Goal: Navigation & Orientation: Find specific page/section

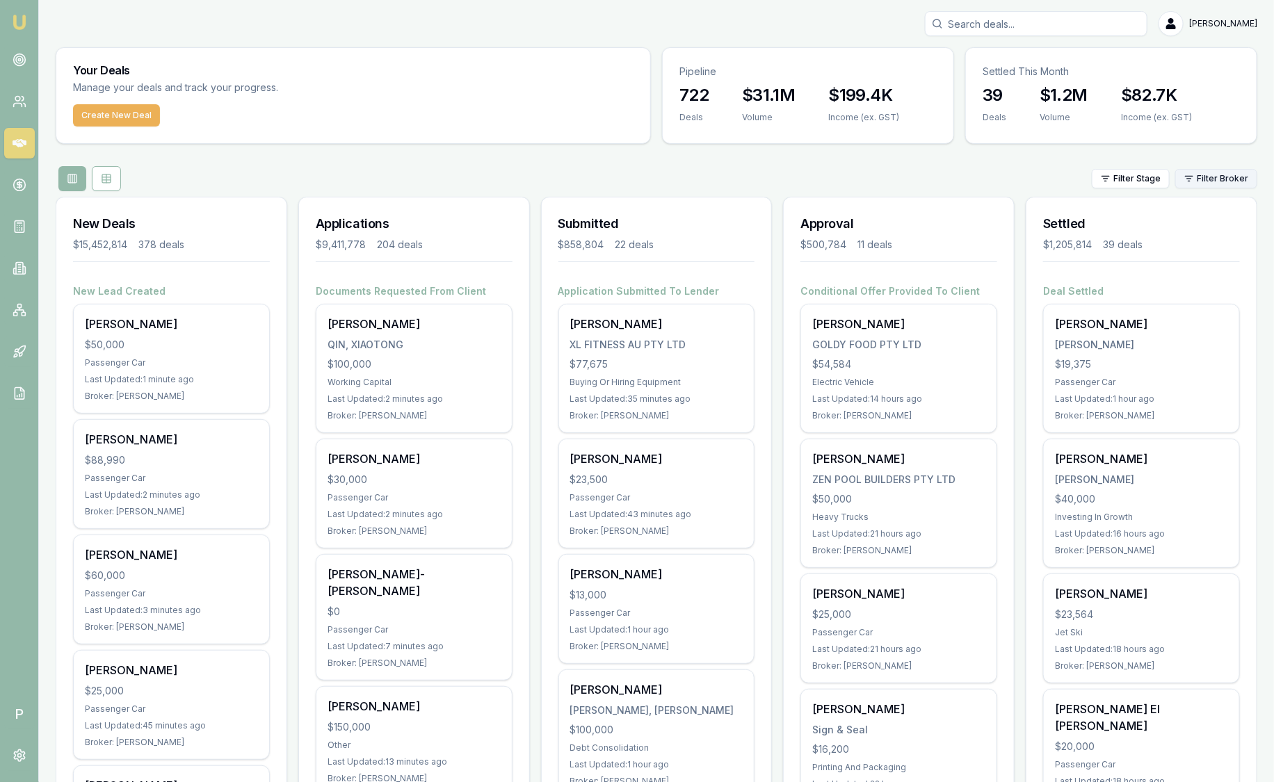
click at [1213, 180] on html "Emu Broker P Sam Crouch Toggle Menu Your Deals Manage your deals and track your…" at bounding box center [637, 391] width 1274 height 782
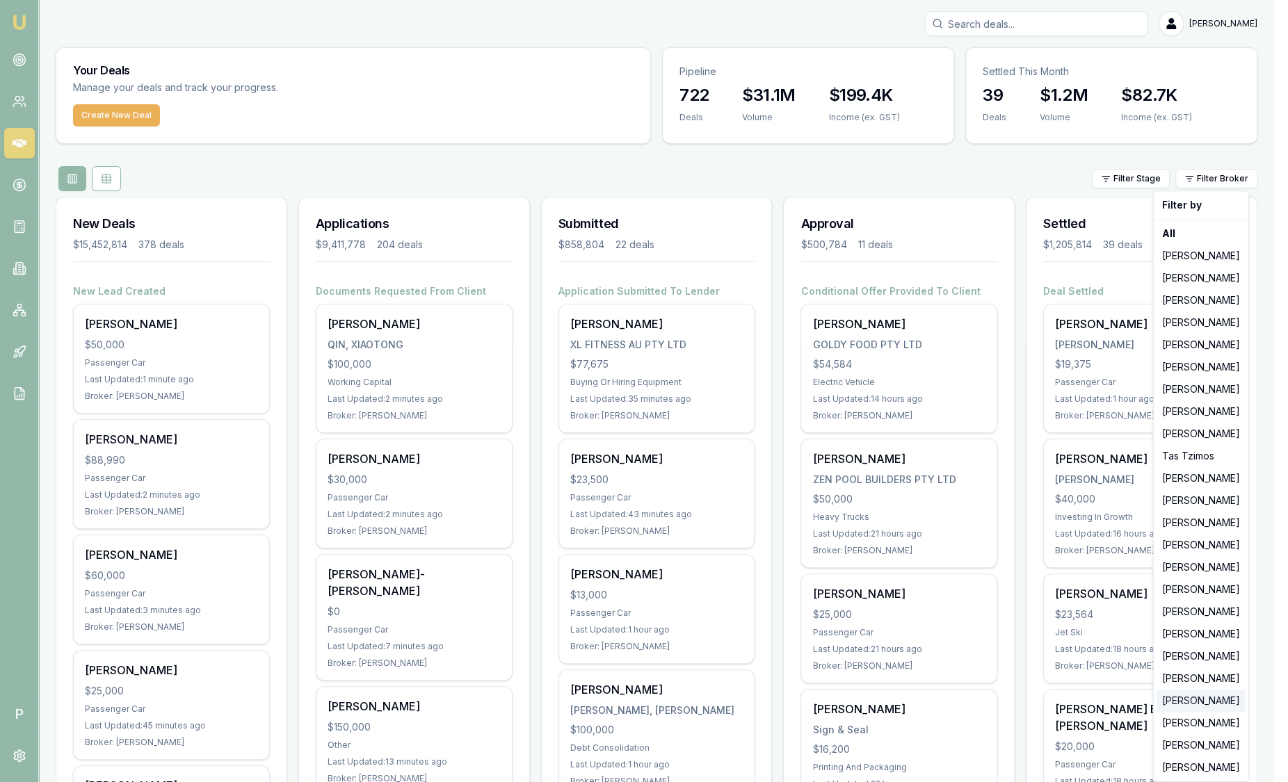
drag, startPoint x: 1204, startPoint y: 688, endPoint x: 1208, endPoint y: 698, distance: 10.3
click at [1208, 698] on div "Filter by All [PERSON_NAME] [PERSON_NAME] [PERSON_NAME] [PERSON_NAME] [PERSON_N…" at bounding box center [1201, 486] width 96 height 592
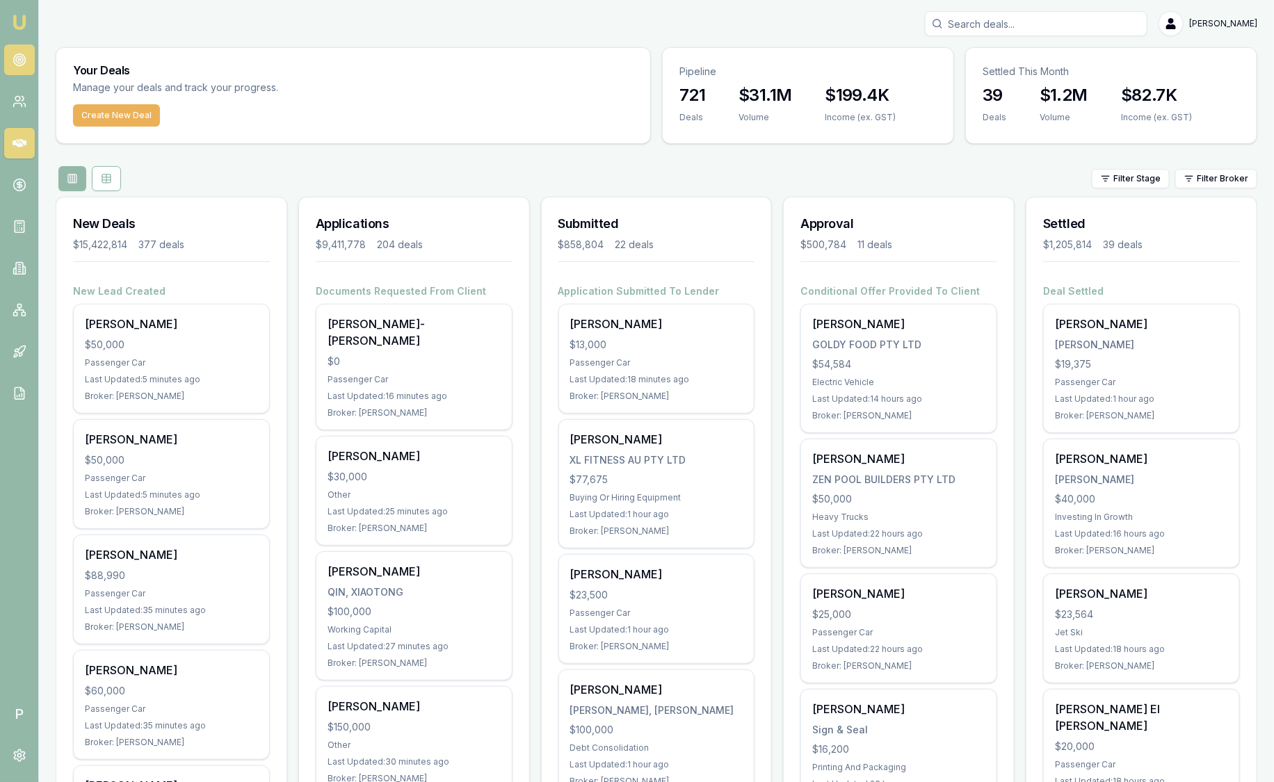
click at [8, 70] on link at bounding box center [19, 59] width 31 height 31
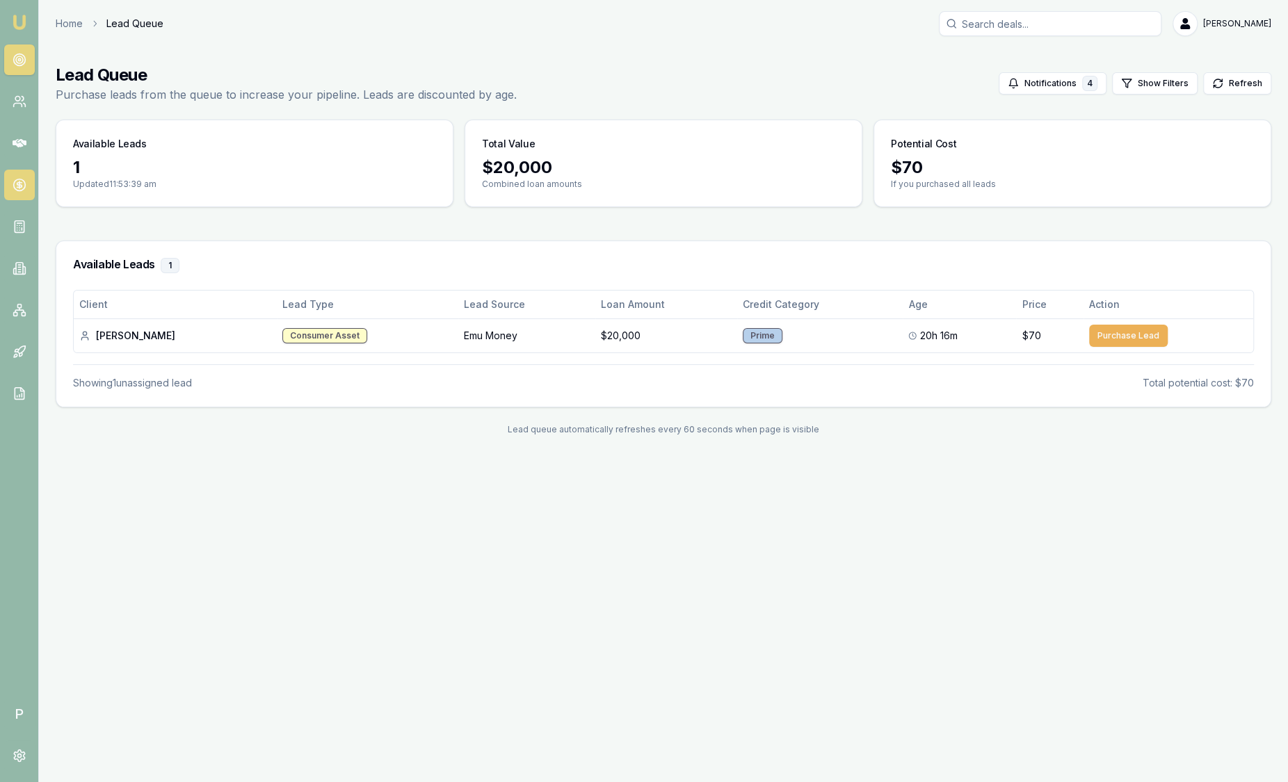
click at [23, 187] on icon at bounding box center [20, 185] width 14 height 14
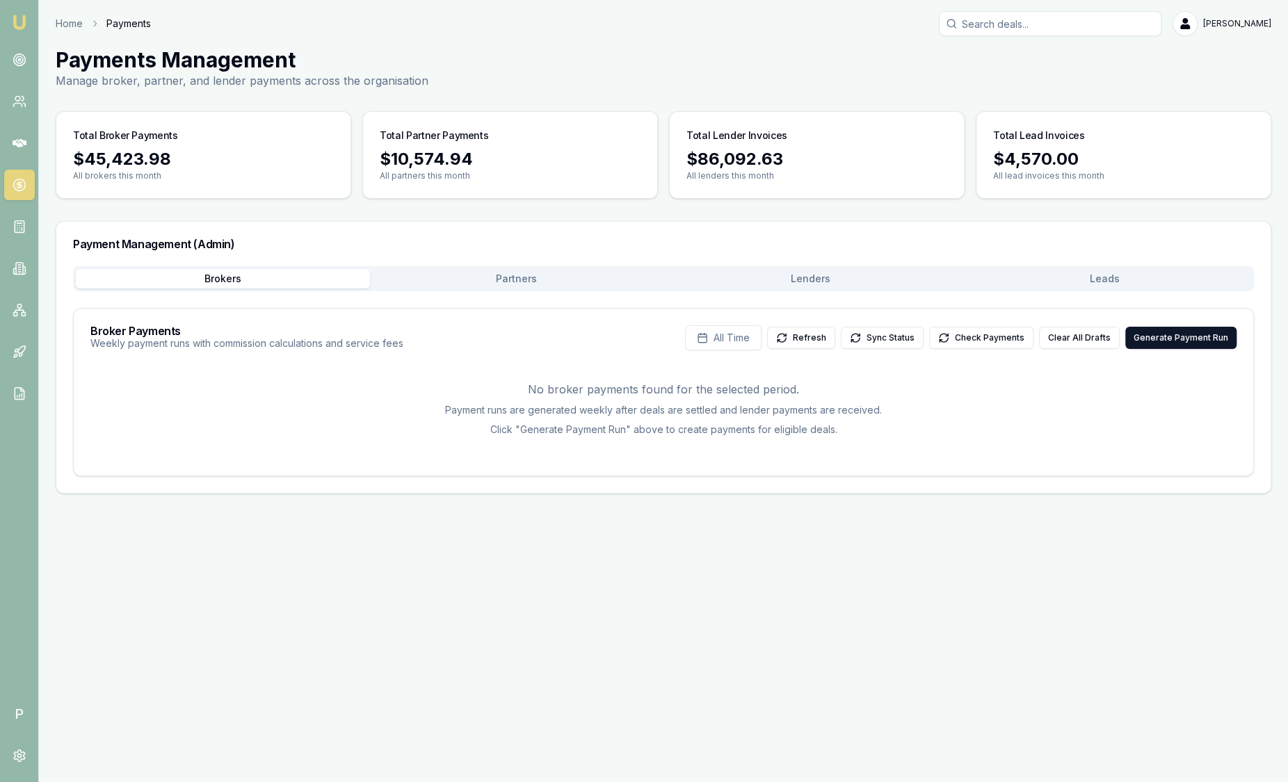
click at [1073, 276] on button "Leads" at bounding box center [1104, 278] width 294 height 19
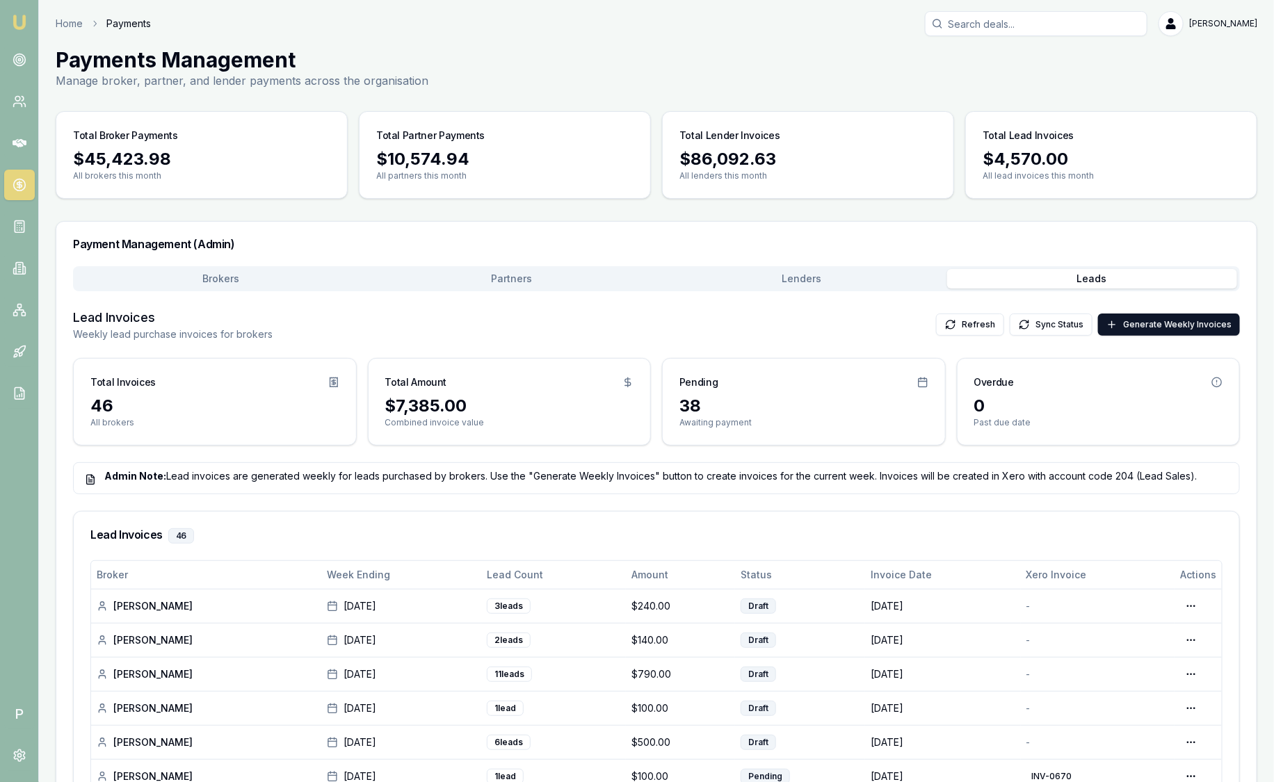
click at [19, 17] on img at bounding box center [19, 22] width 17 height 17
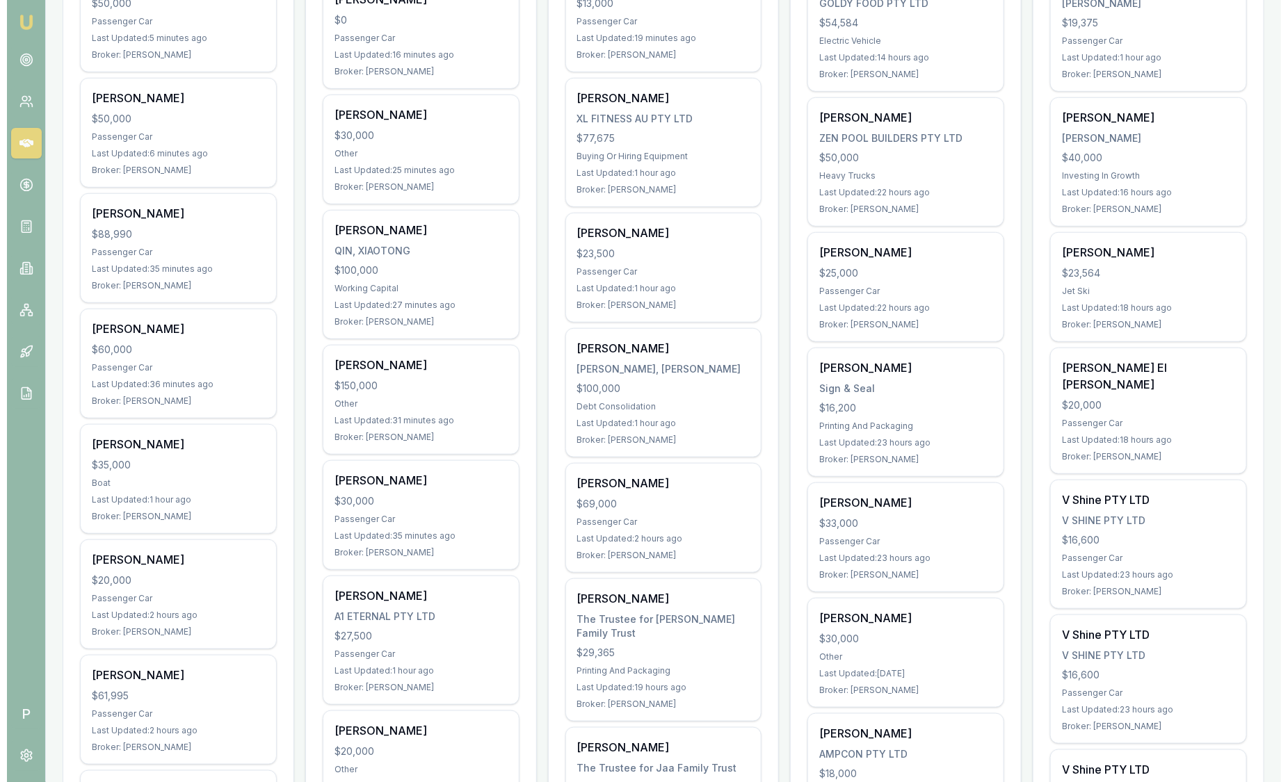
scroll to position [86, 0]
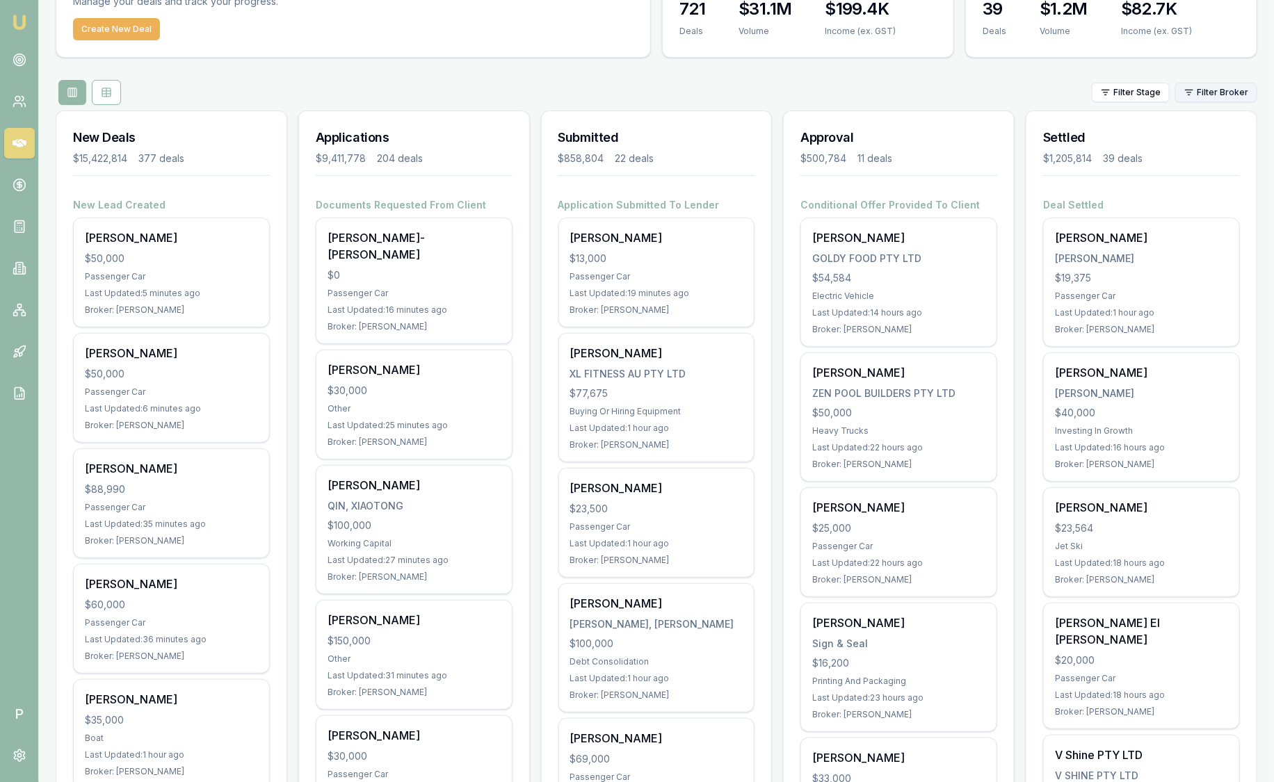
click at [1222, 96] on html "Emu Broker P Sam Crouch Toggle Menu Your Deals Manage your deals and track your…" at bounding box center [637, 305] width 1274 height 782
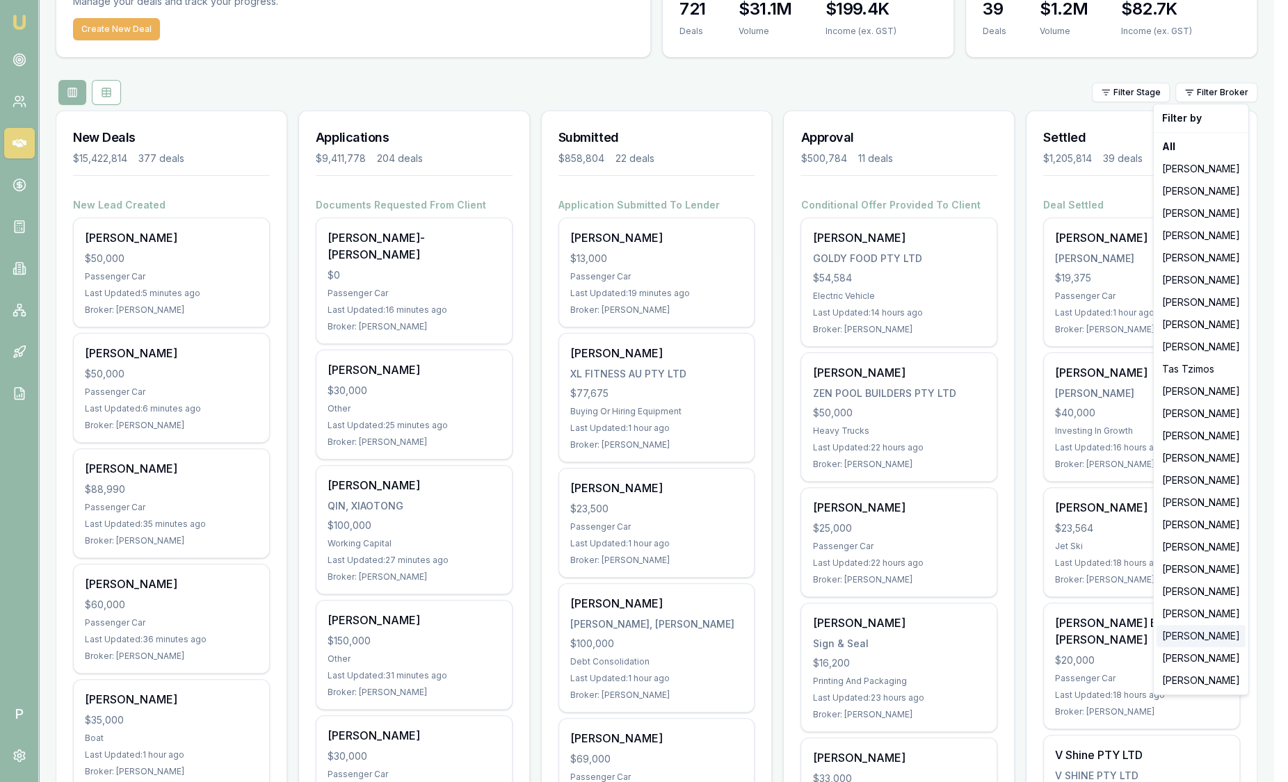
click at [1194, 640] on div "[PERSON_NAME]" at bounding box center [1200, 636] width 89 height 22
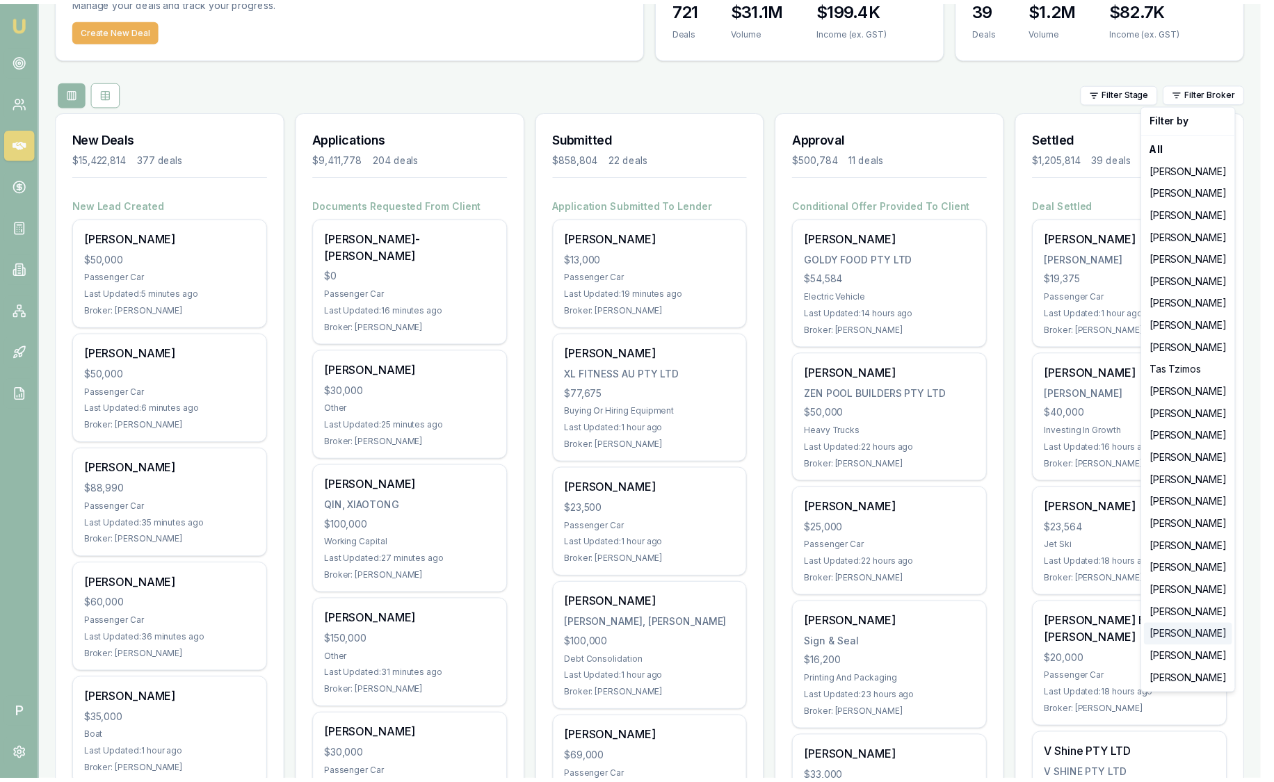
scroll to position [26, 0]
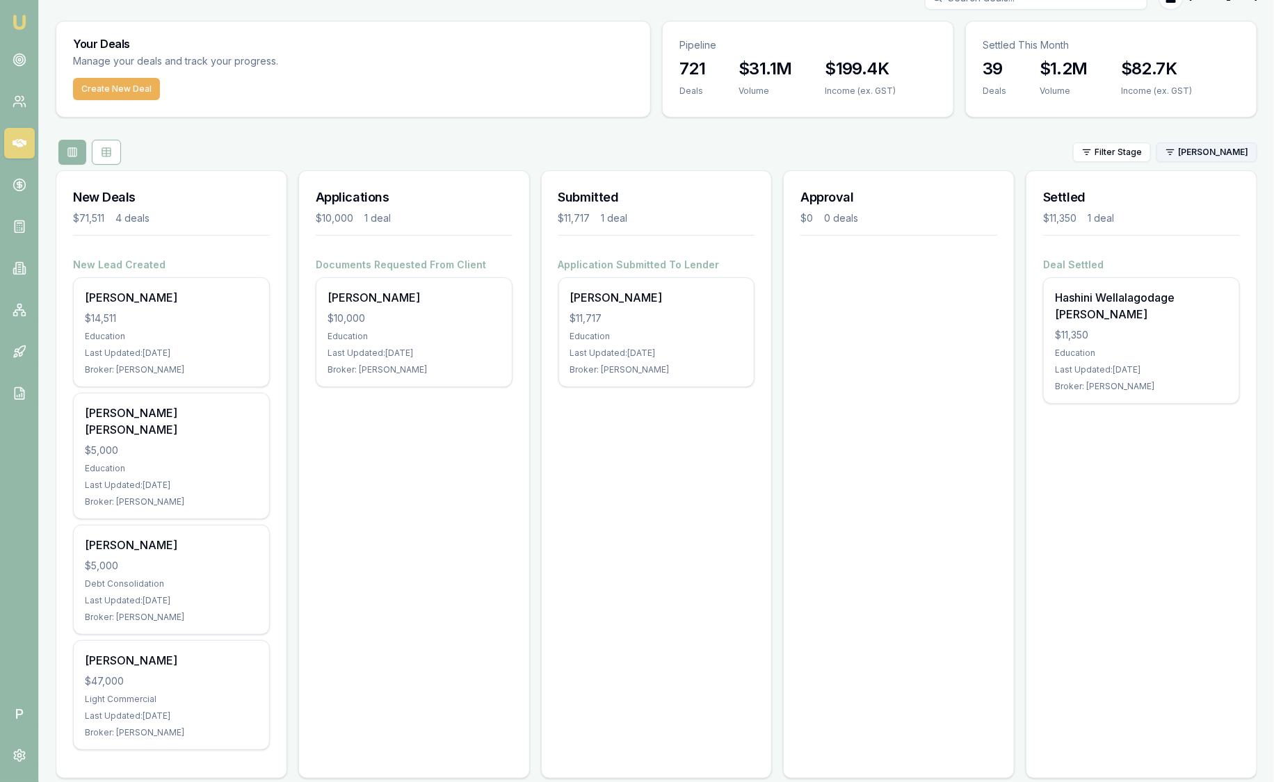
click at [1188, 157] on html "Emu Broker P Sam Crouch Toggle Menu Your Deals Manage your deals and track your…" at bounding box center [637, 365] width 1274 height 782
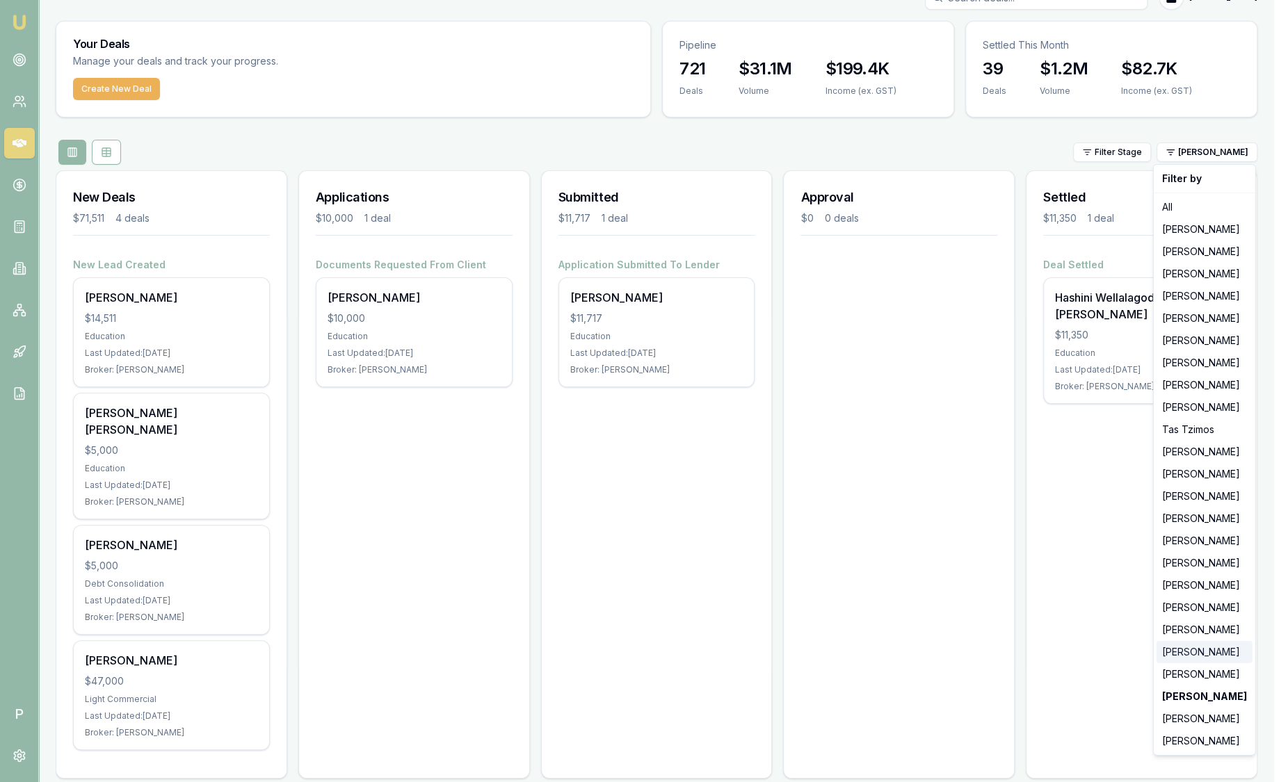
click at [1172, 651] on div "[PERSON_NAME]" at bounding box center [1204, 652] width 96 height 22
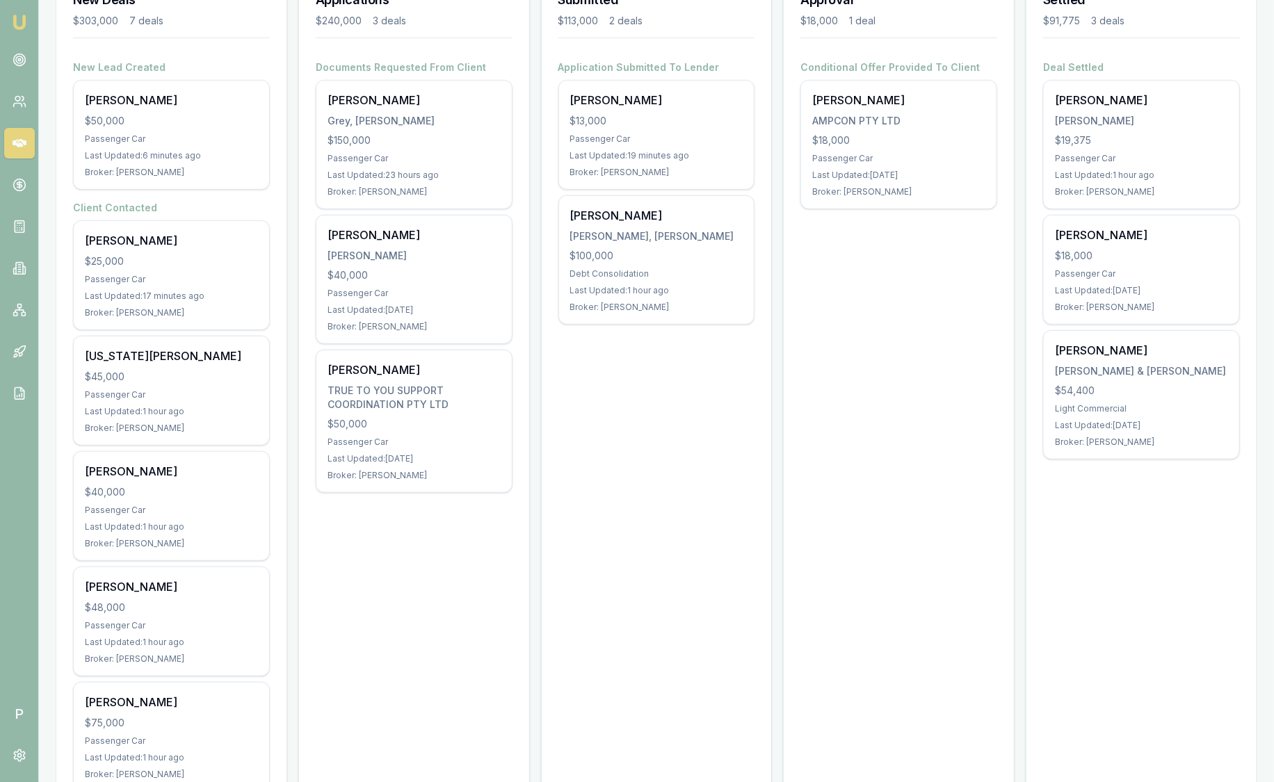
scroll to position [0, 0]
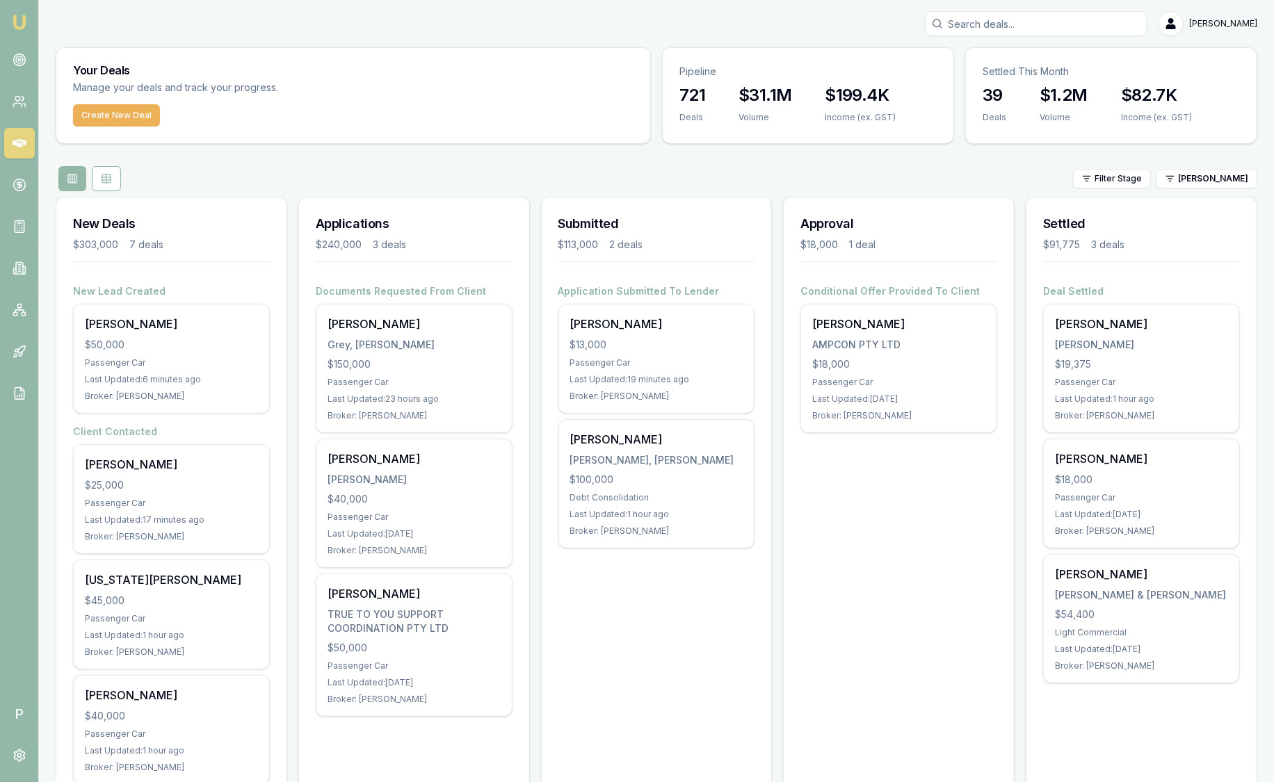
click at [19, 15] on img at bounding box center [19, 22] width 17 height 17
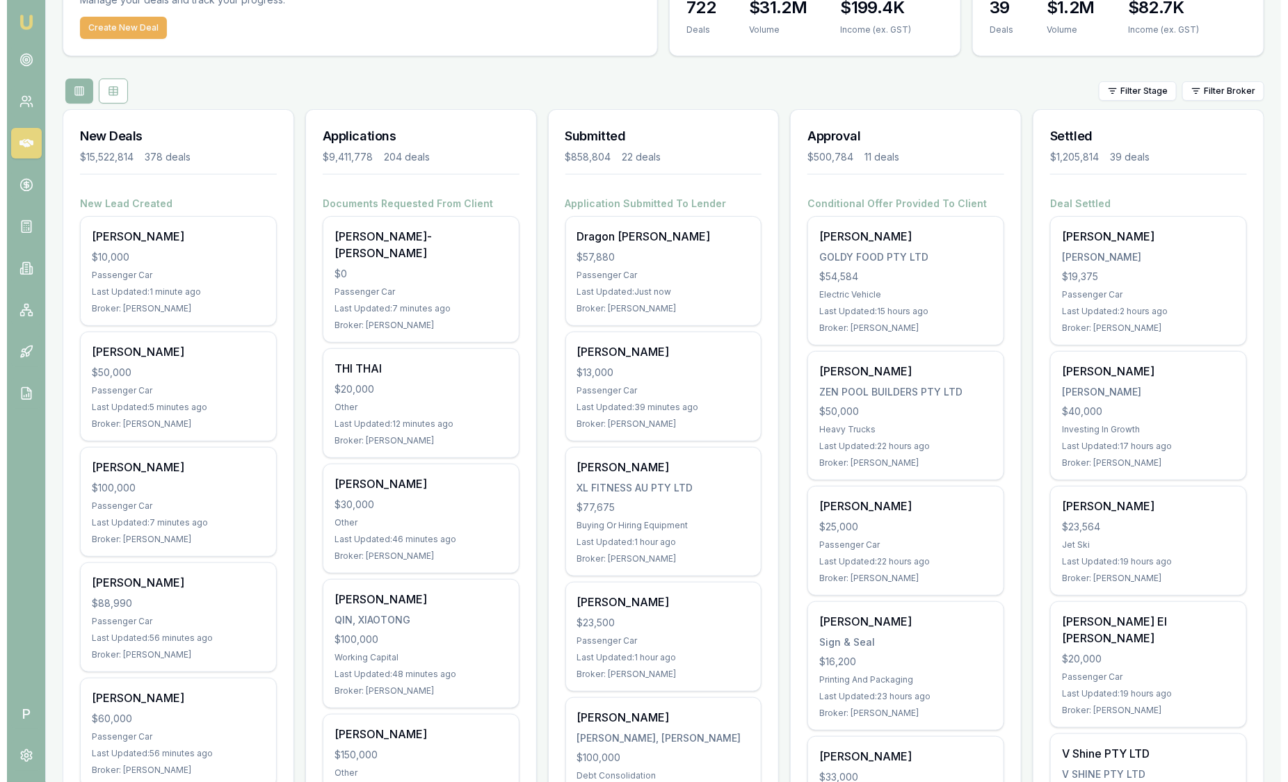
scroll to position [86, 0]
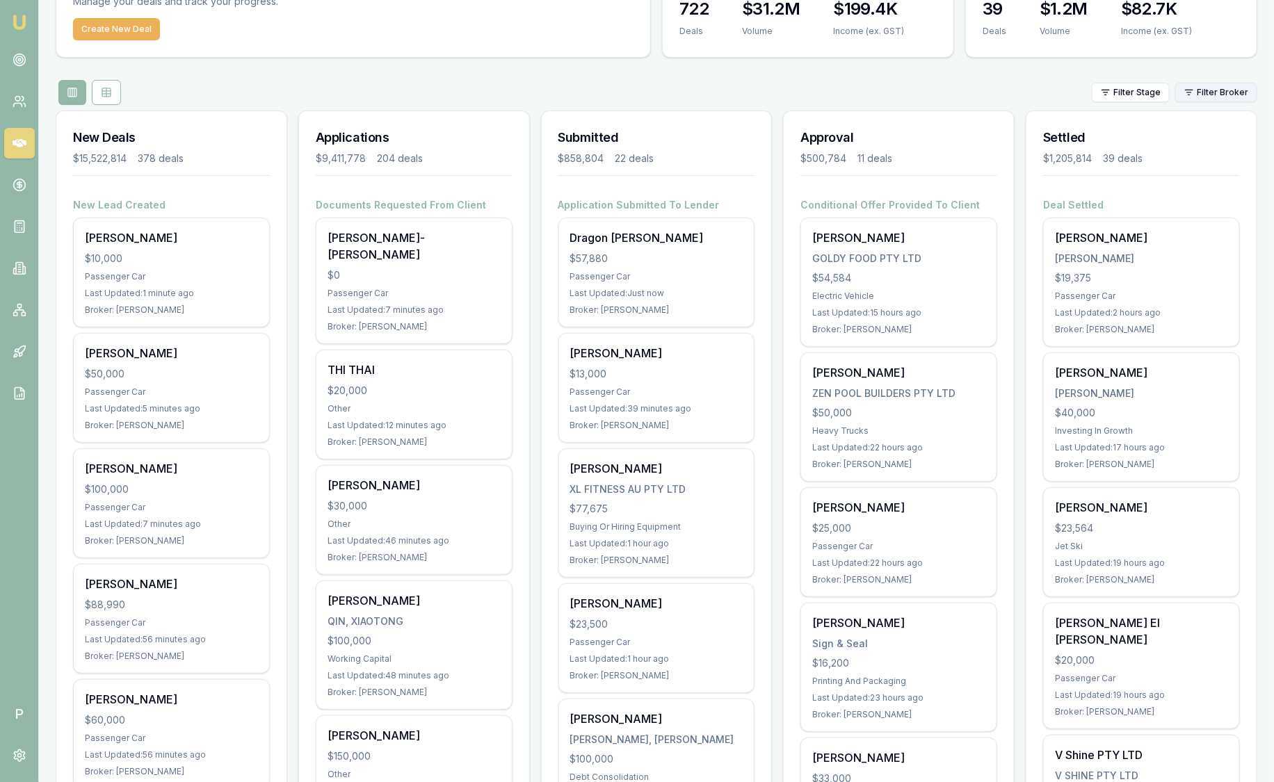
click at [1225, 94] on html "Emu Broker P Sam Crouch Toggle Menu Your Deals Manage your deals and track your…" at bounding box center [637, 305] width 1274 height 782
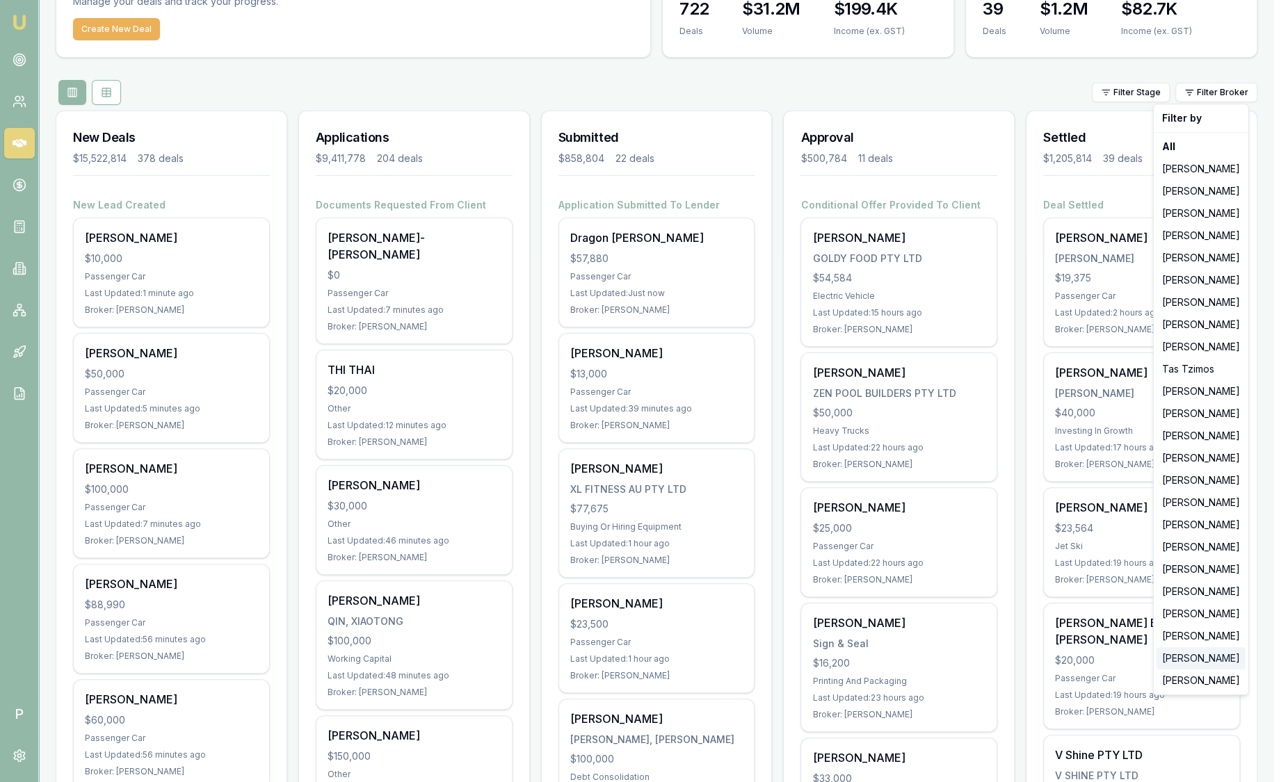
click at [1224, 654] on div "[PERSON_NAME]" at bounding box center [1200, 658] width 89 height 22
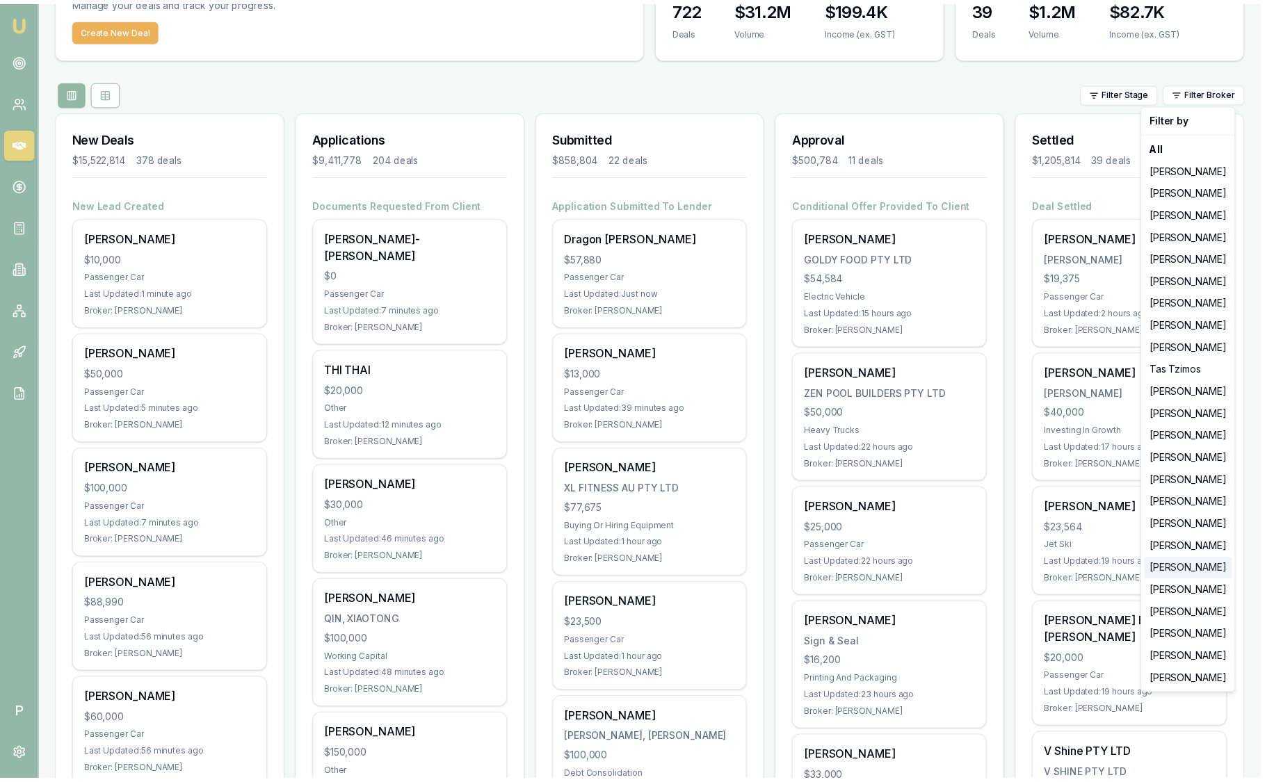
scroll to position [0, 0]
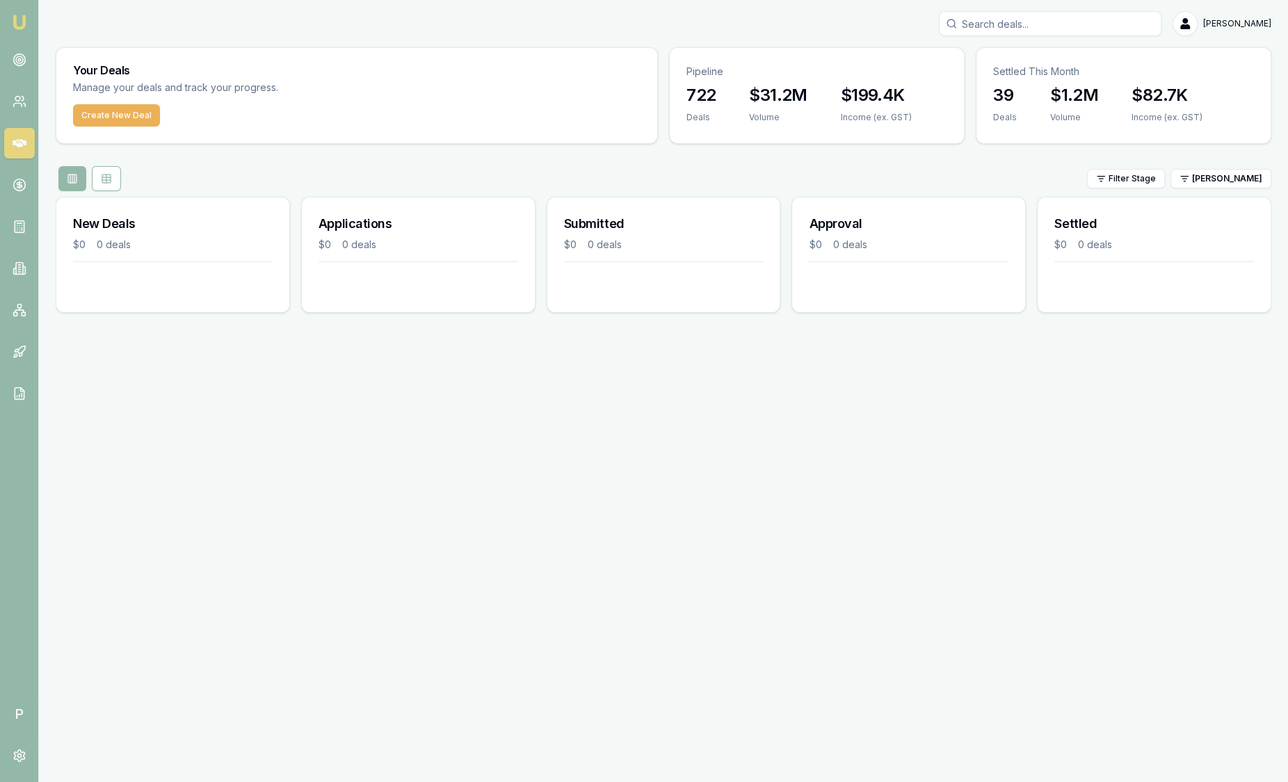
click at [29, 17] on link "Emu Broker" at bounding box center [19, 22] width 22 height 22
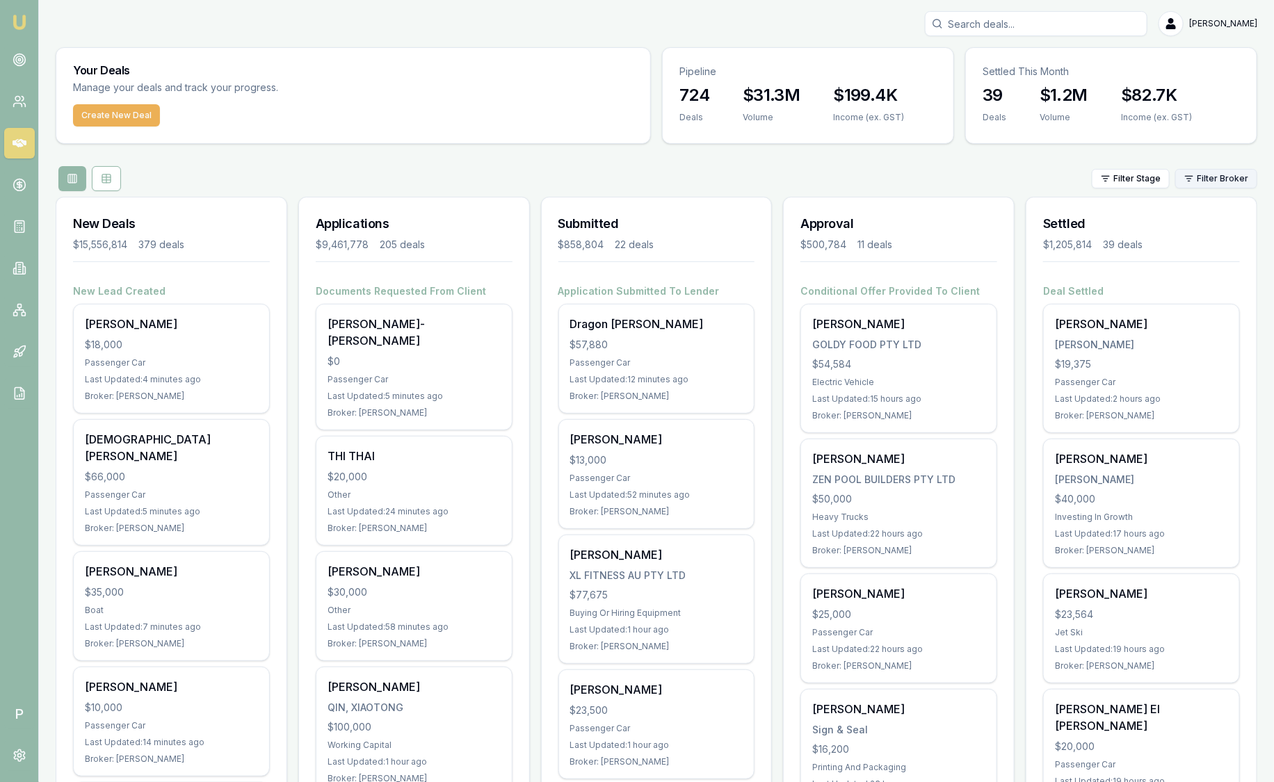
click at [1222, 175] on html "Emu Broker P Sam Crouch Toggle Menu Your Deals Manage your deals and track your…" at bounding box center [637, 391] width 1274 height 782
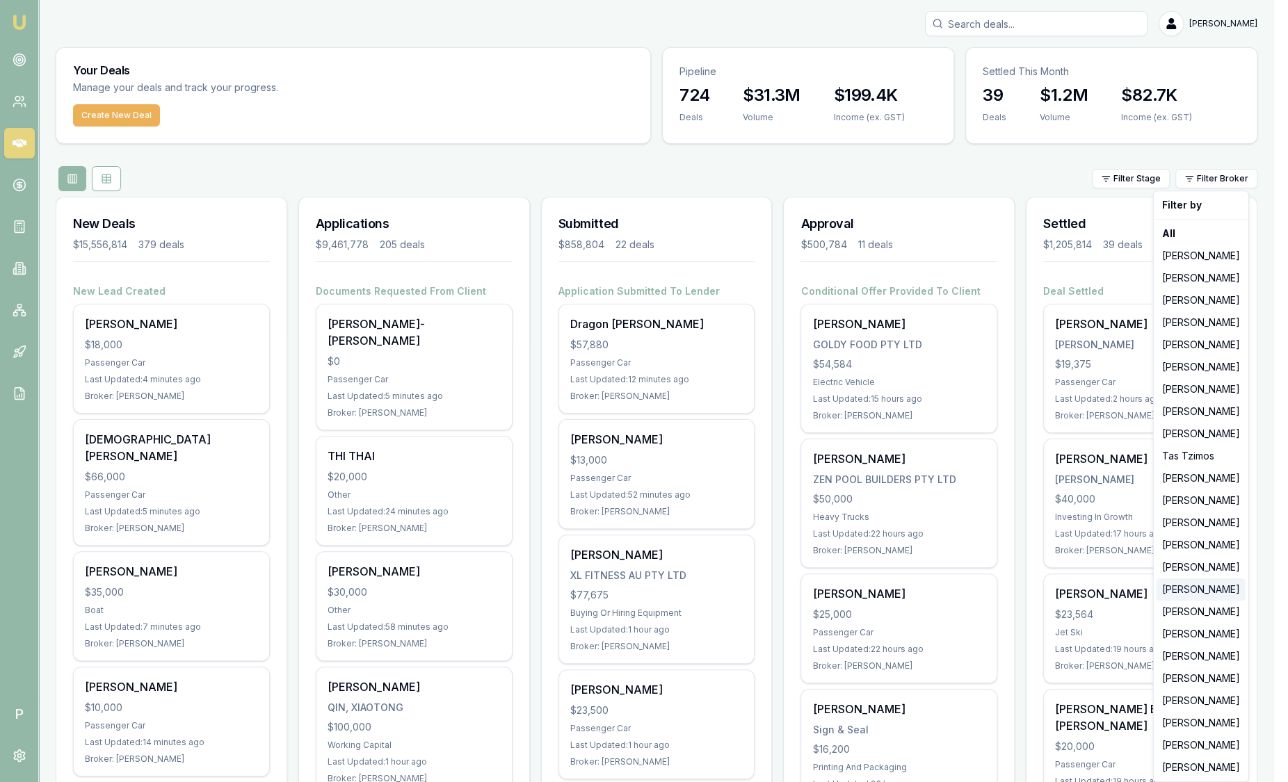
click at [1211, 592] on div "[PERSON_NAME]" at bounding box center [1200, 589] width 89 height 22
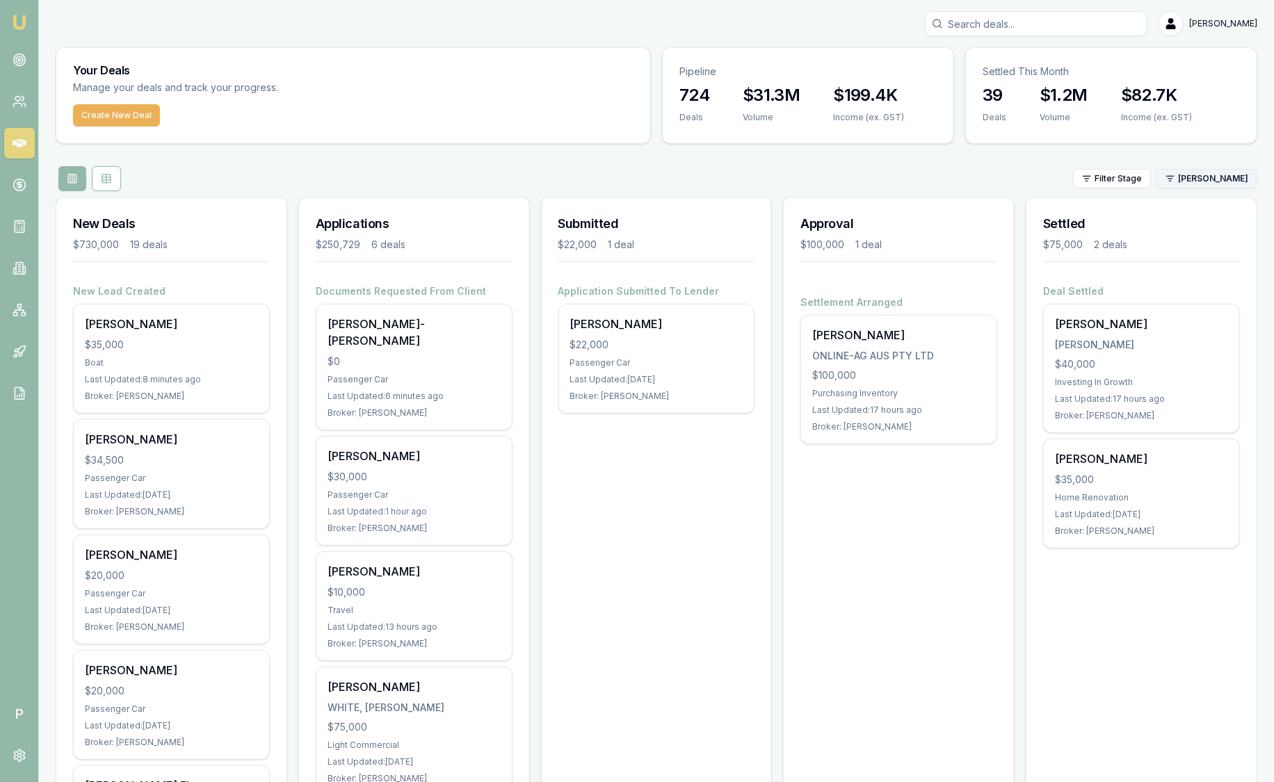
click at [1208, 180] on html "Emu Broker P Sam Crouch Toggle Menu Your Deals Manage your deals and track your…" at bounding box center [637, 391] width 1274 height 782
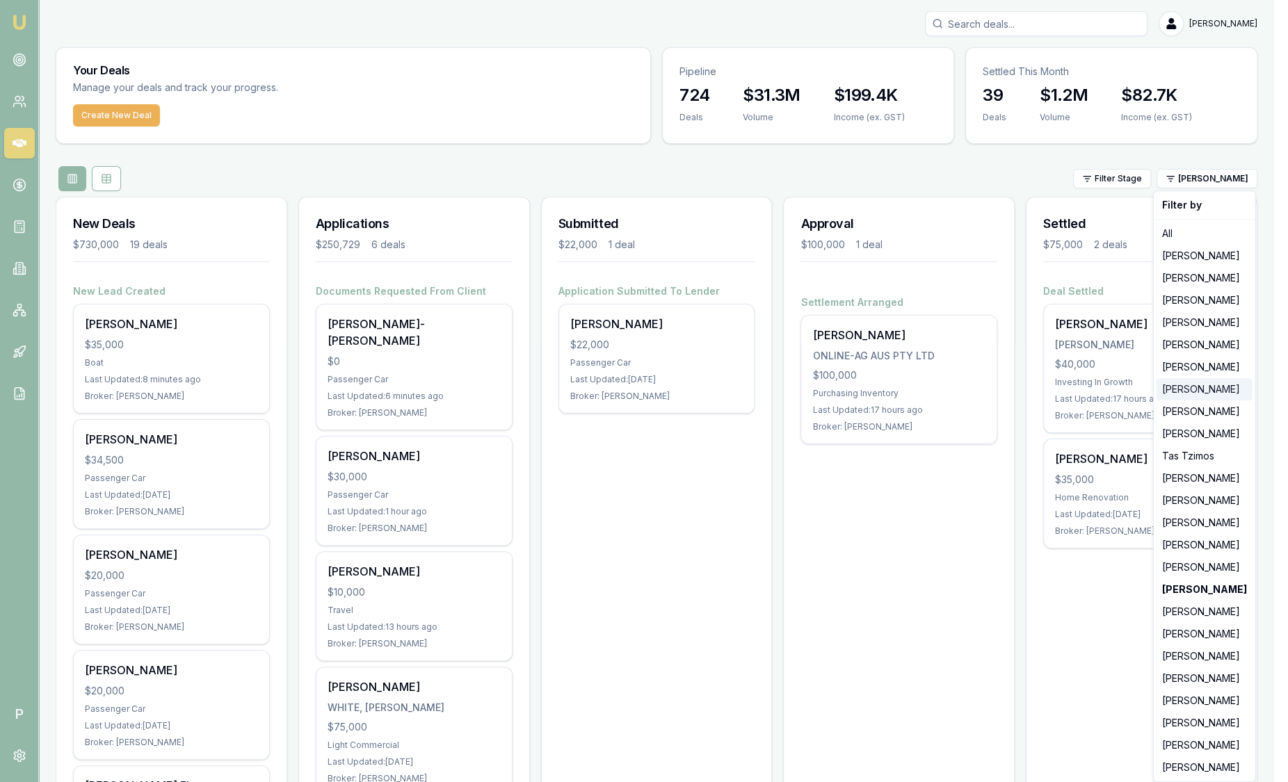
click at [1207, 382] on div "[PERSON_NAME]" at bounding box center [1204, 389] width 96 height 22
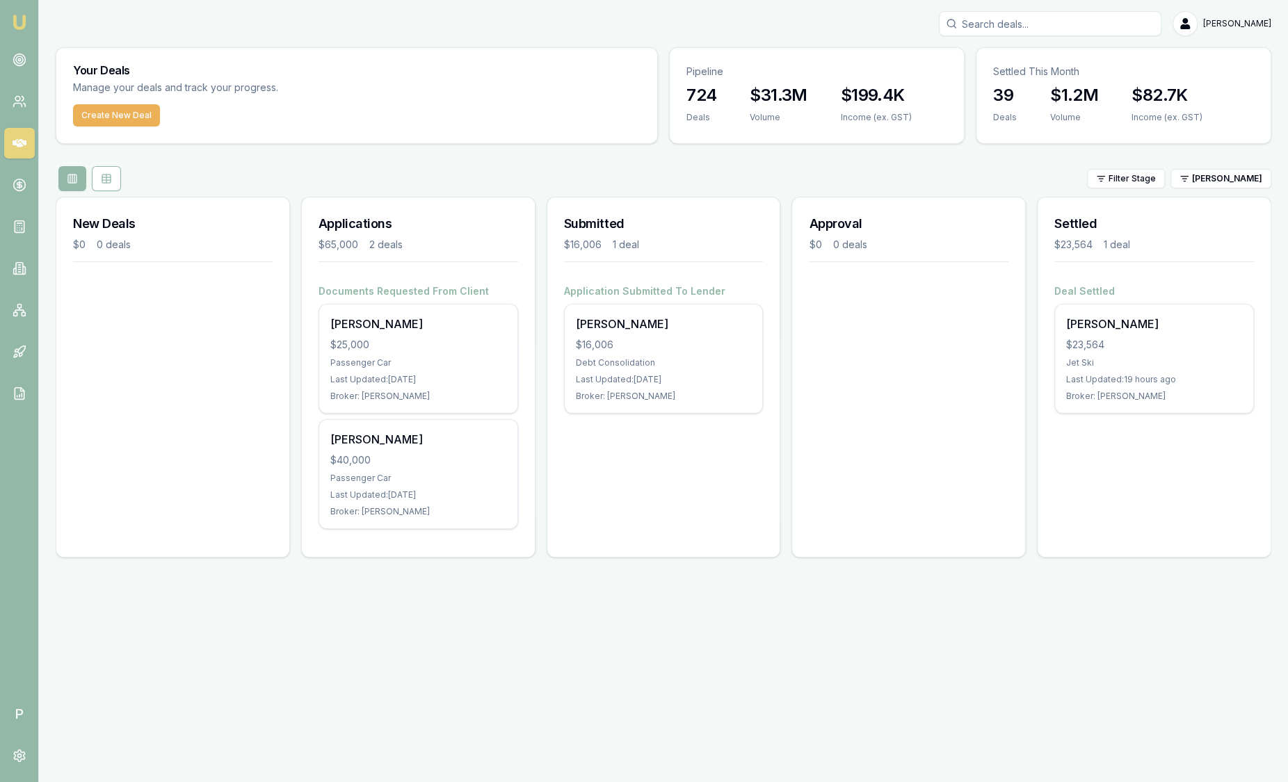
click at [1208, 382] on div "Last Updated: 19 hours ago" at bounding box center [1154, 379] width 176 height 11
click at [15, 31] on link "Emu Broker" at bounding box center [19, 22] width 22 height 22
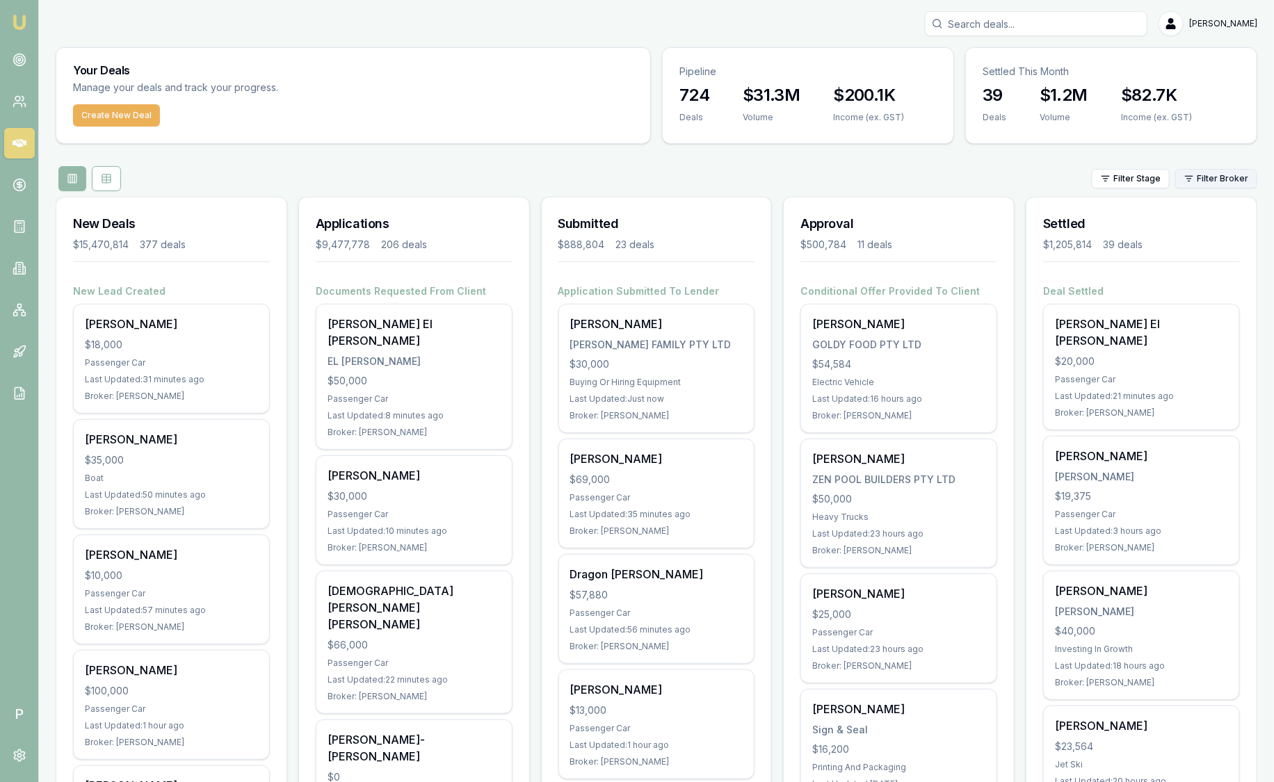
click at [1210, 181] on html "Emu Broker P Sam Crouch Toggle Menu Your Deals Manage your deals and track your…" at bounding box center [637, 391] width 1274 height 782
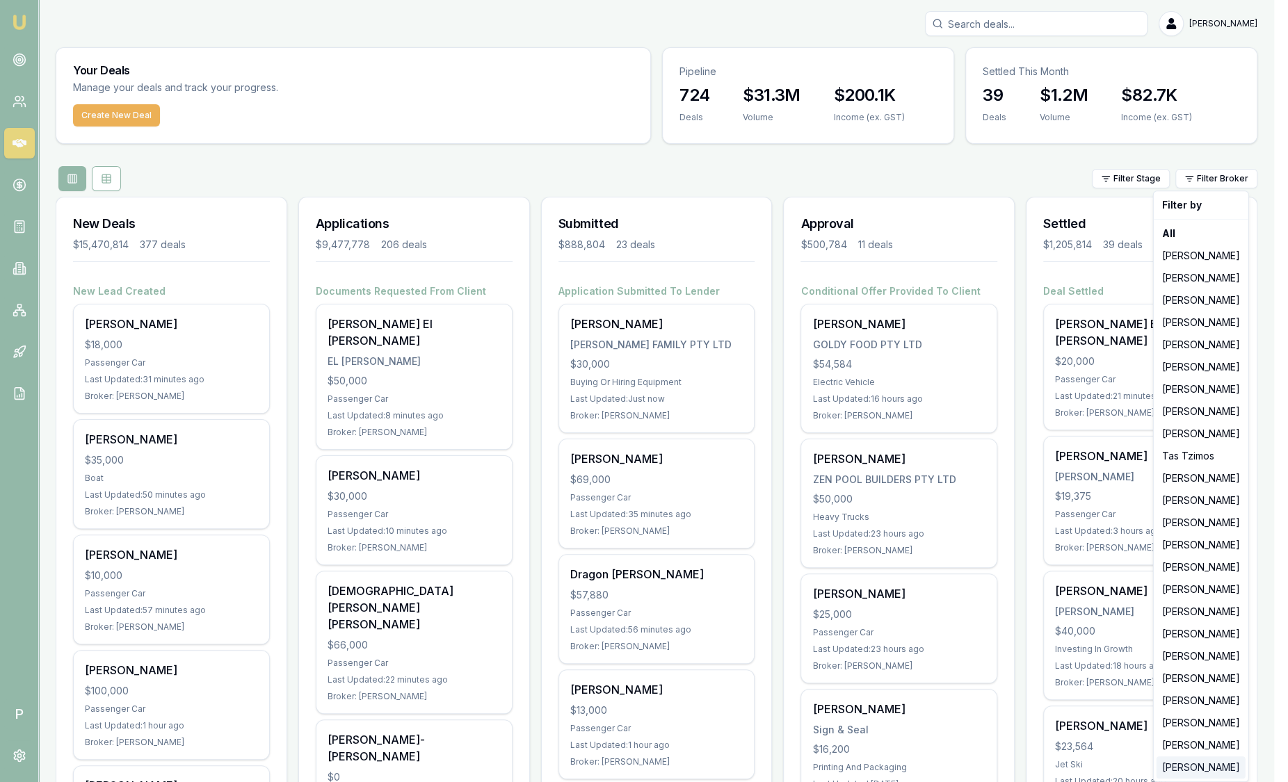
click at [1185, 759] on div "[PERSON_NAME]" at bounding box center [1200, 767] width 89 height 22
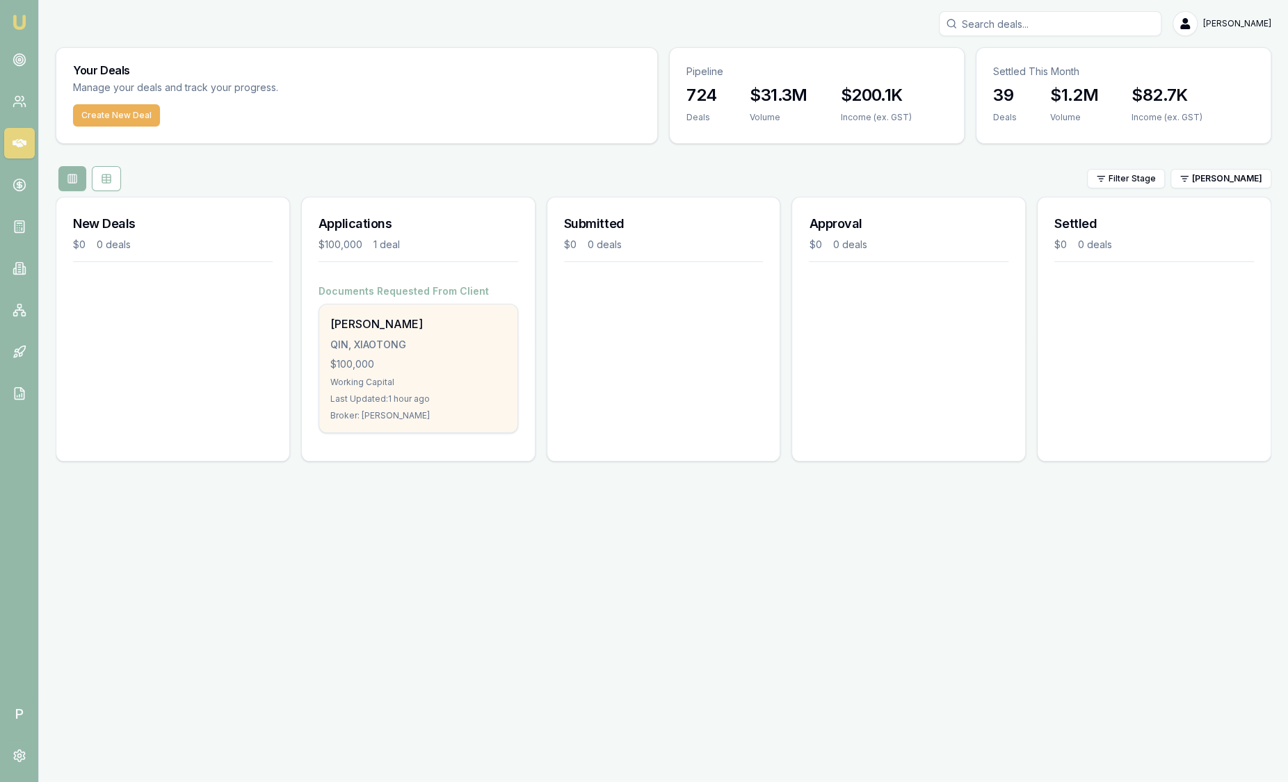
click at [418, 357] on div "$100,000" at bounding box center [418, 364] width 176 height 14
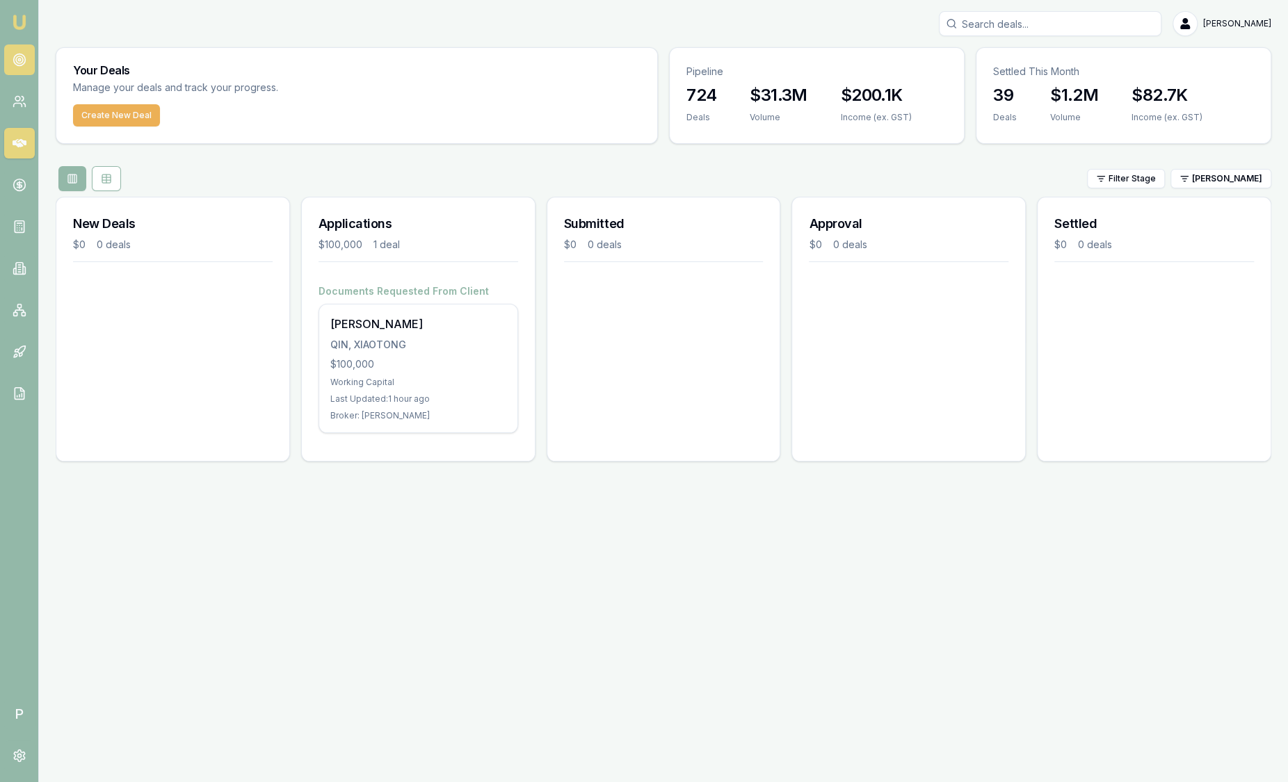
click at [22, 59] on circle at bounding box center [19, 59] width 7 height 7
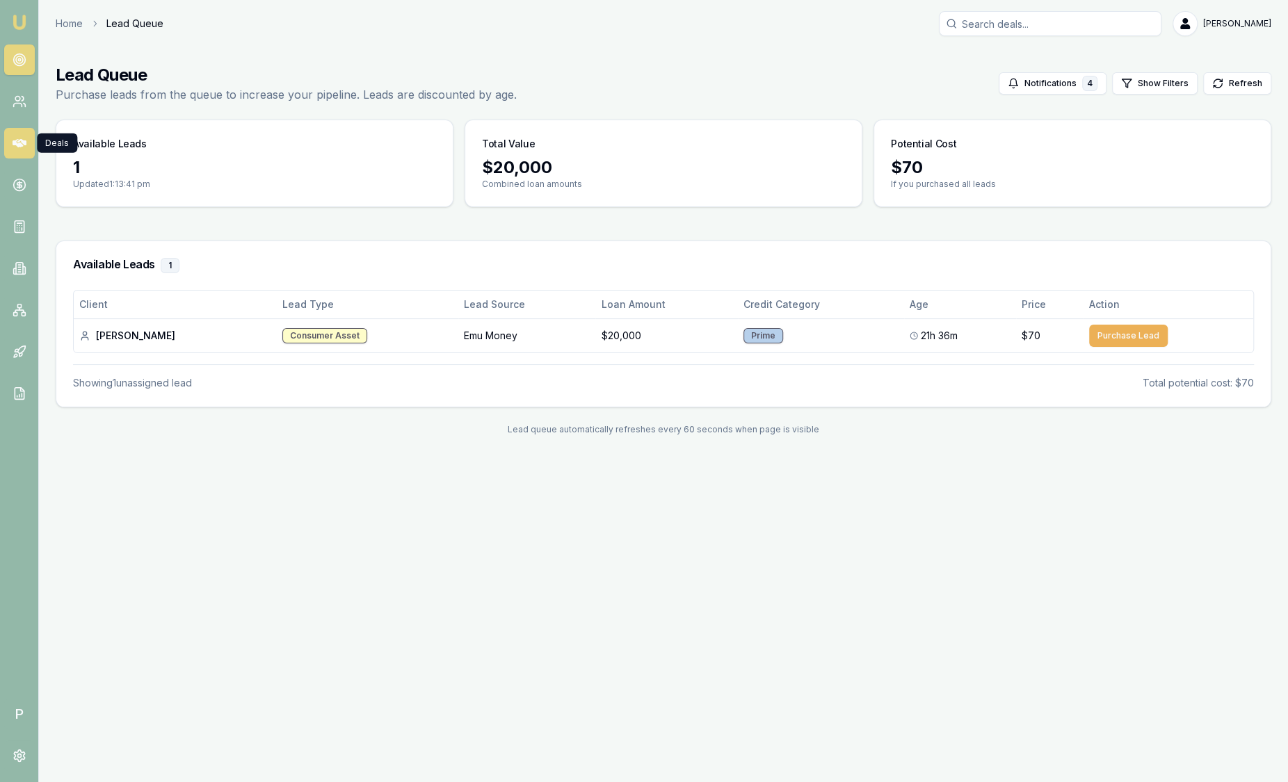
click at [22, 149] on icon at bounding box center [20, 143] width 14 height 14
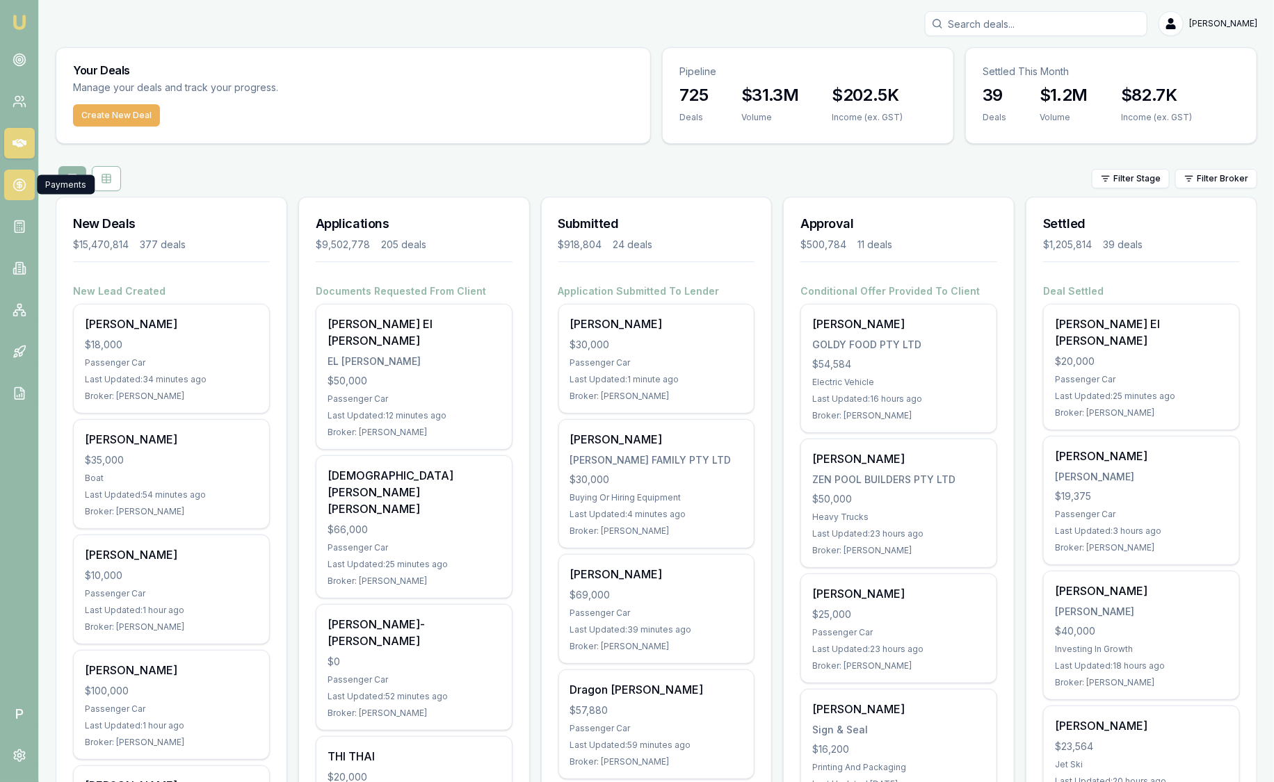
click at [24, 186] on icon at bounding box center [20, 185] width 14 height 14
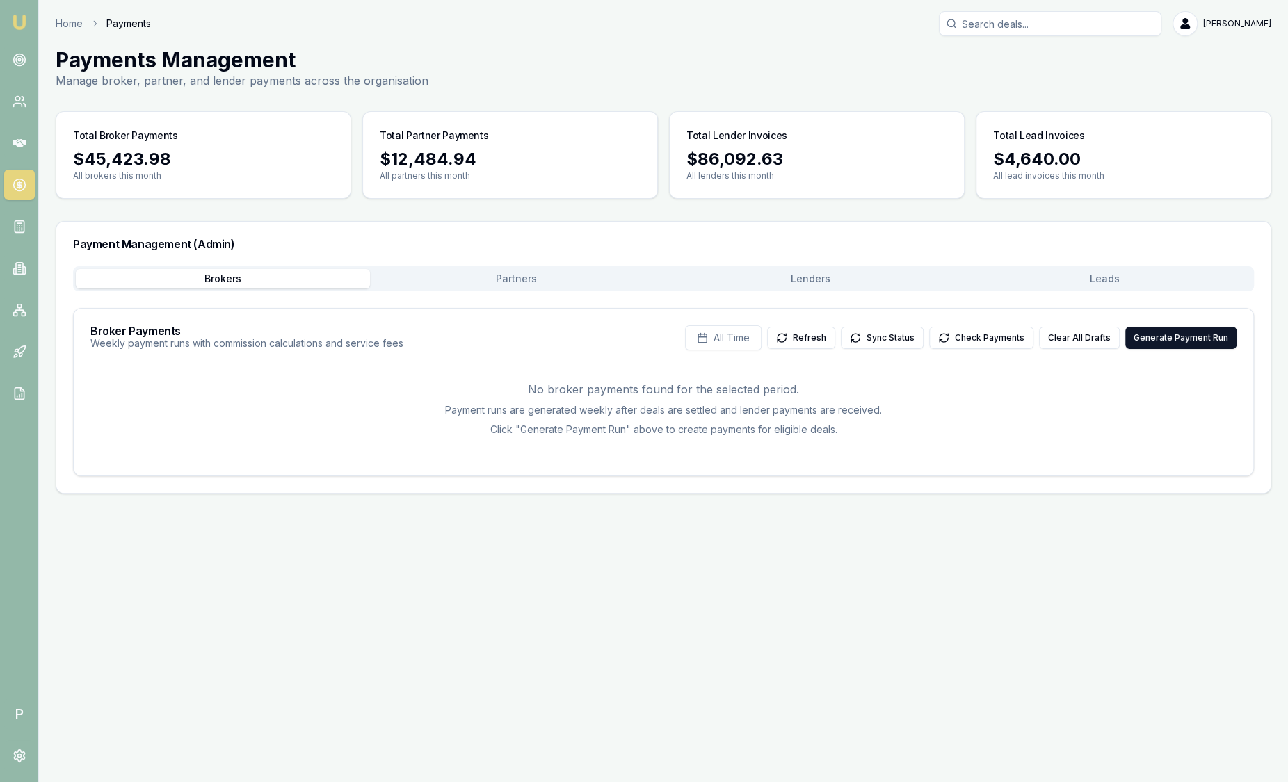
click at [1187, 282] on button "Leads" at bounding box center [1104, 278] width 294 height 19
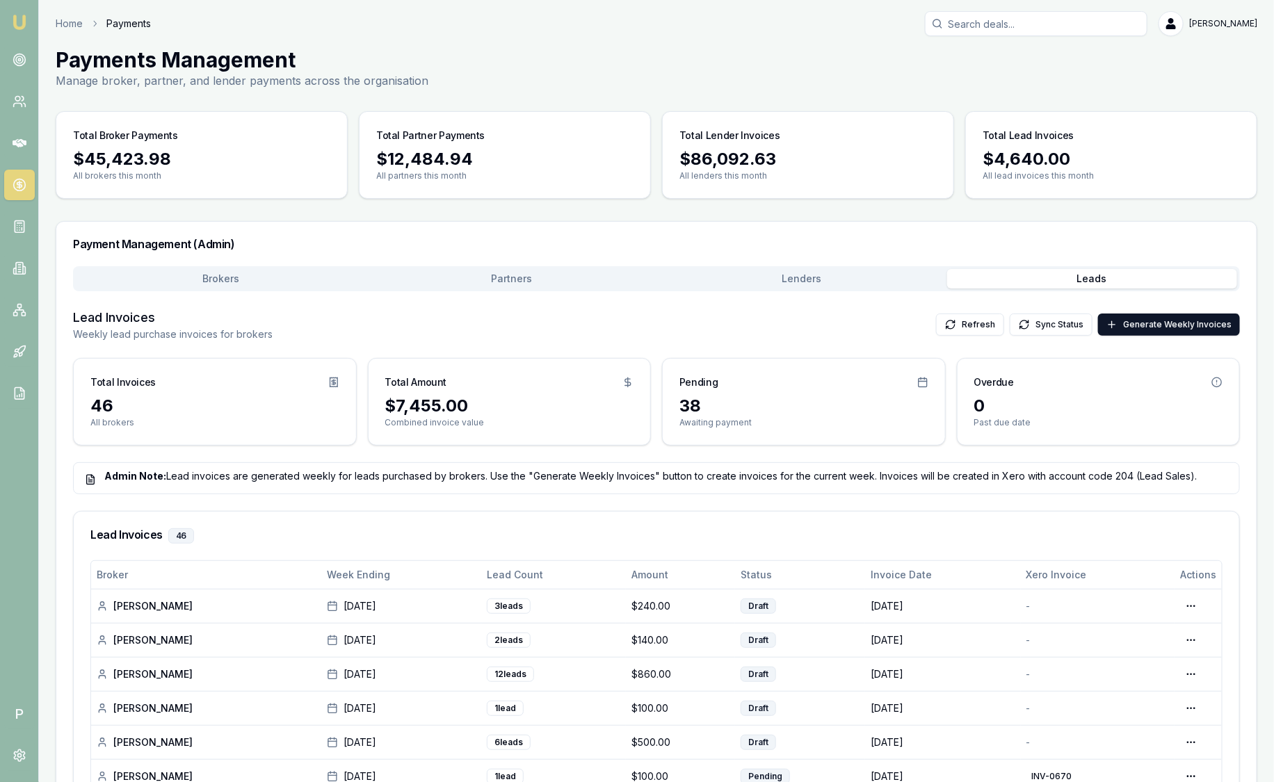
click at [22, 26] on img at bounding box center [19, 22] width 17 height 17
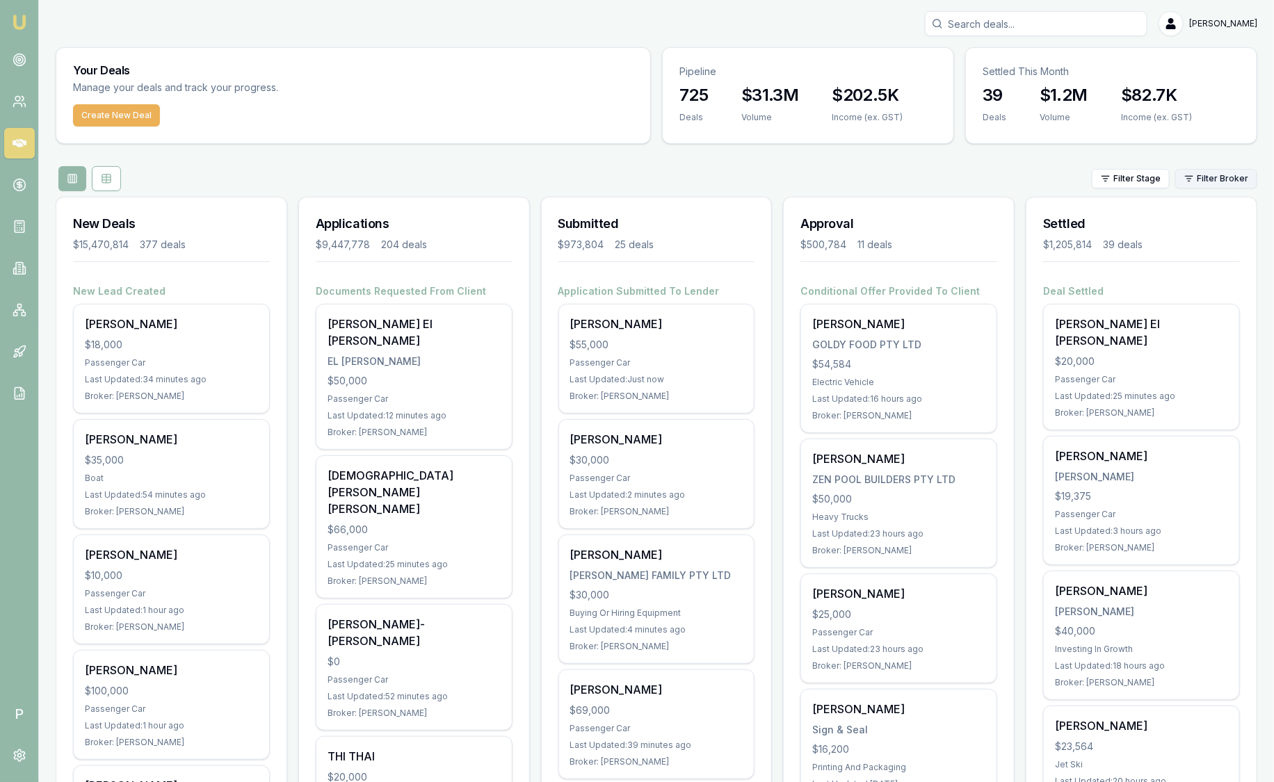
click at [1196, 186] on html "Emu Broker P Sam Crouch Toggle Menu Your Deals Manage your deals and track your…" at bounding box center [637, 391] width 1274 height 782
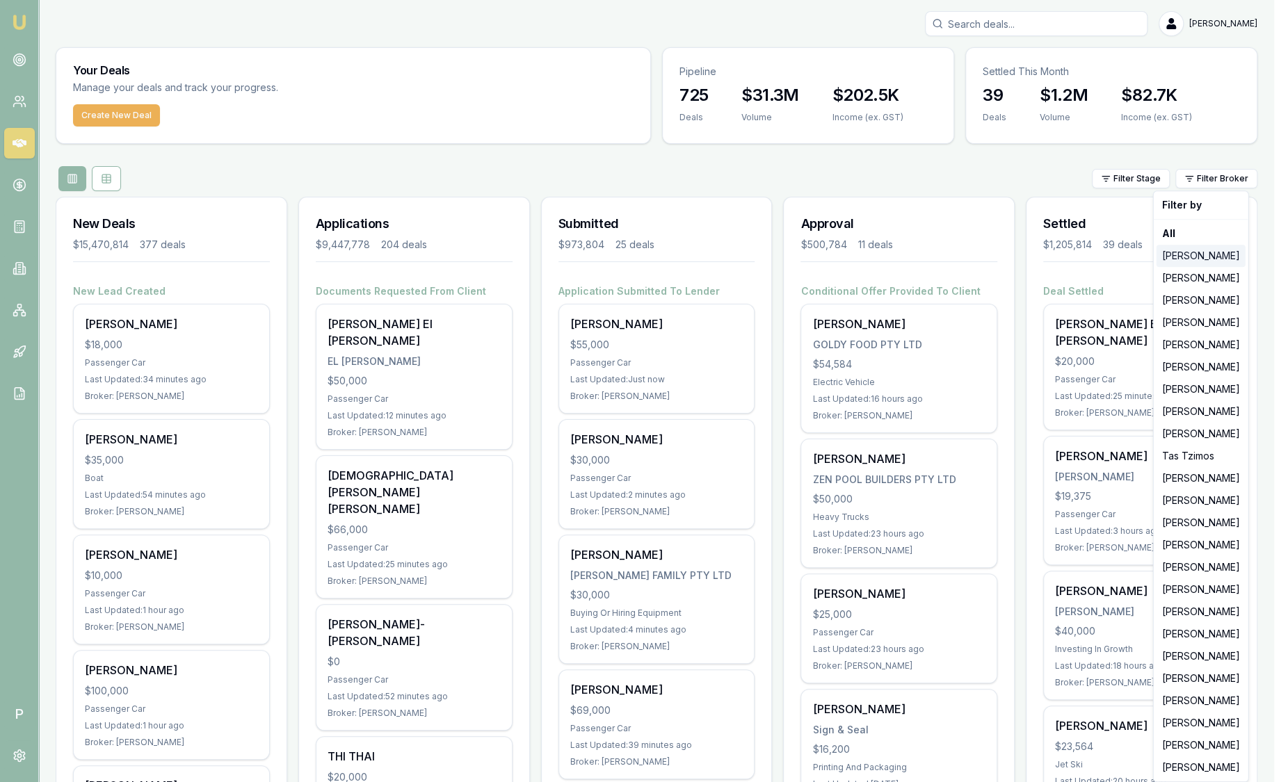
click at [1192, 257] on div "[PERSON_NAME]" at bounding box center [1200, 256] width 89 height 22
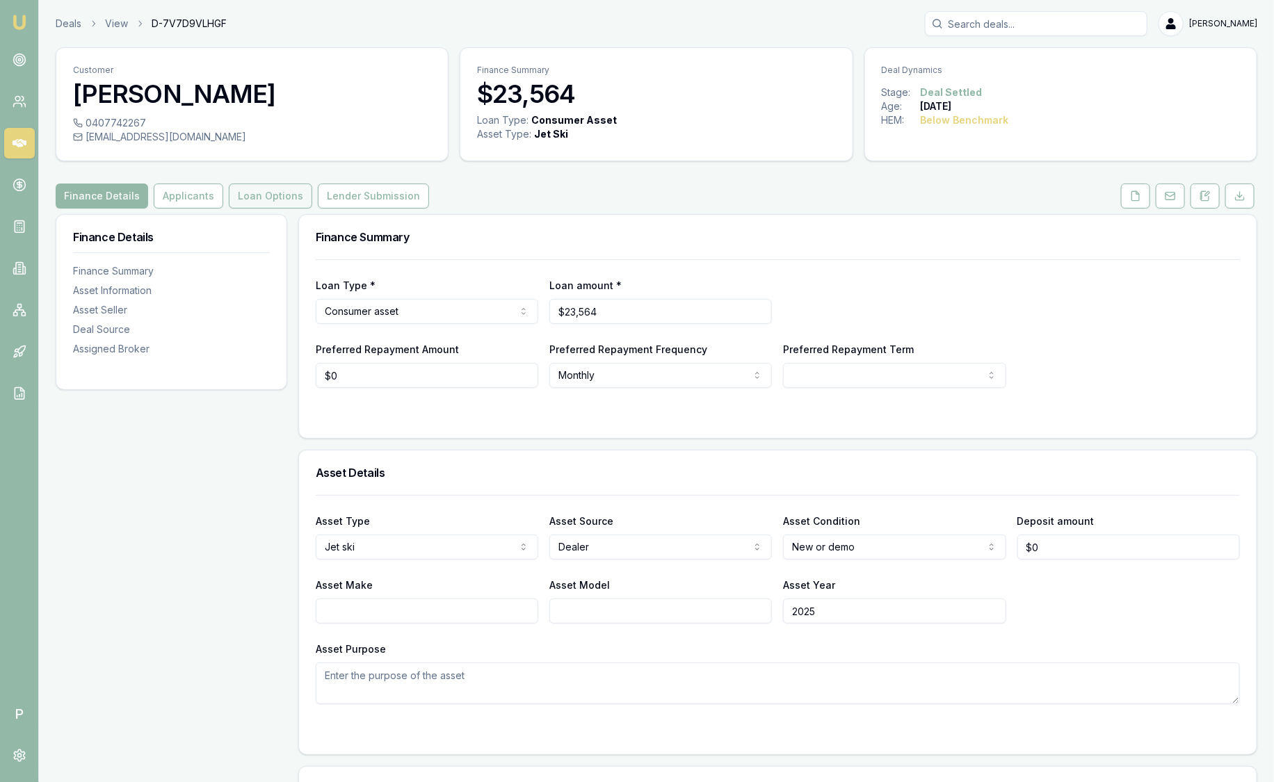
click at [284, 197] on button "Loan Options" at bounding box center [270, 196] width 83 height 25
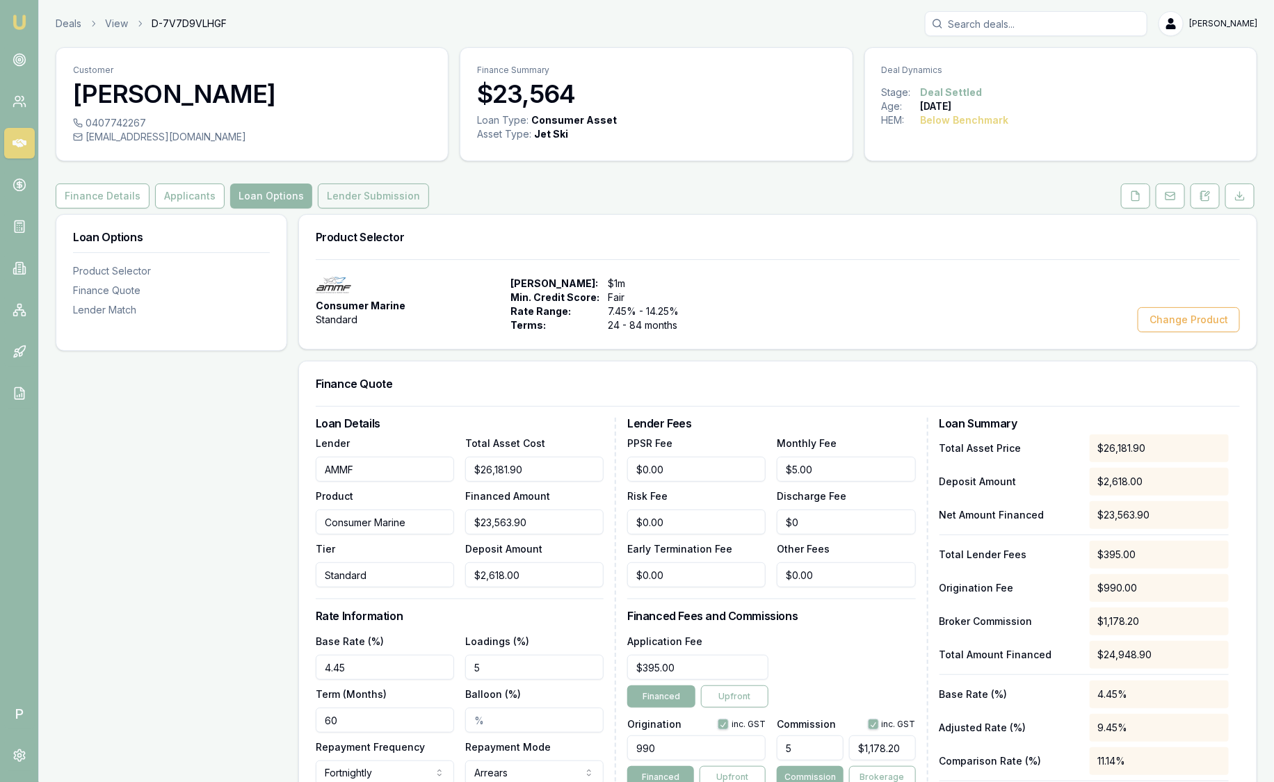
click at [376, 201] on button "Lender Submission" at bounding box center [373, 196] width 111 height 25
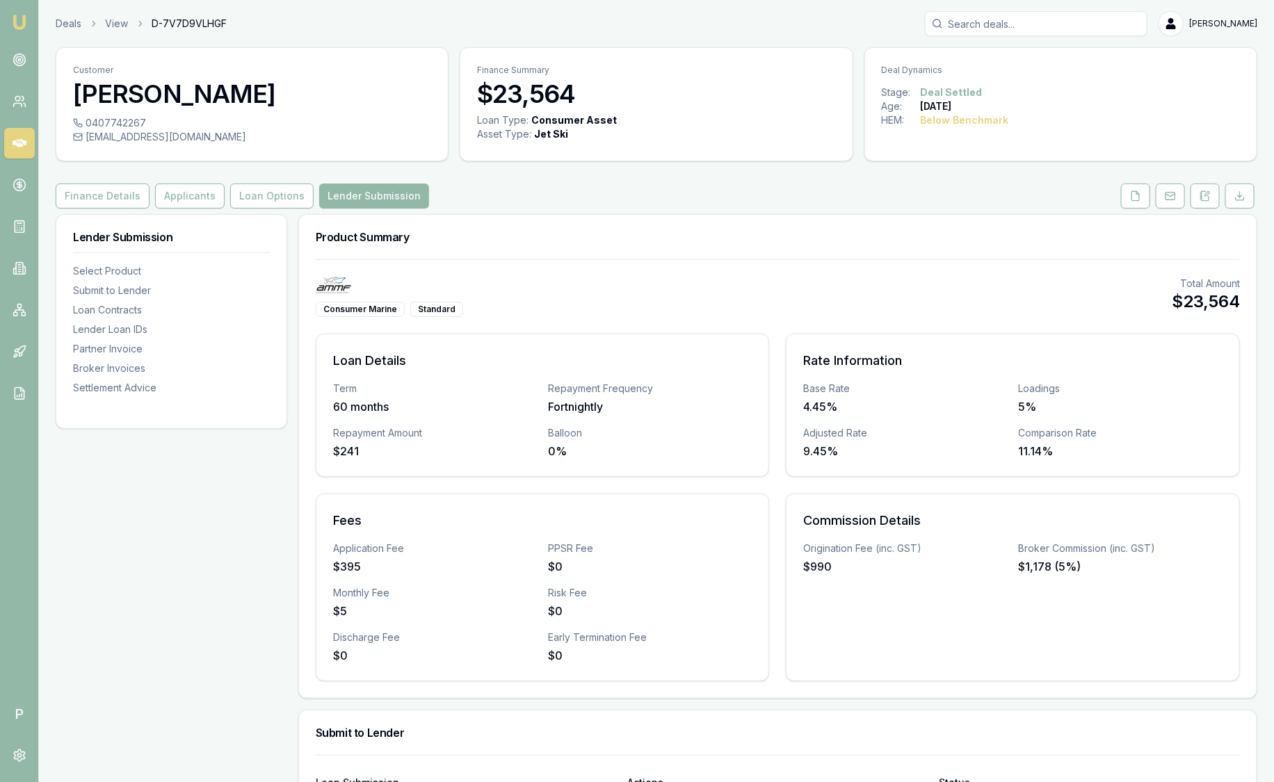
click at [26, 24] on img at bounding box center [19, 22] width 17 height 17
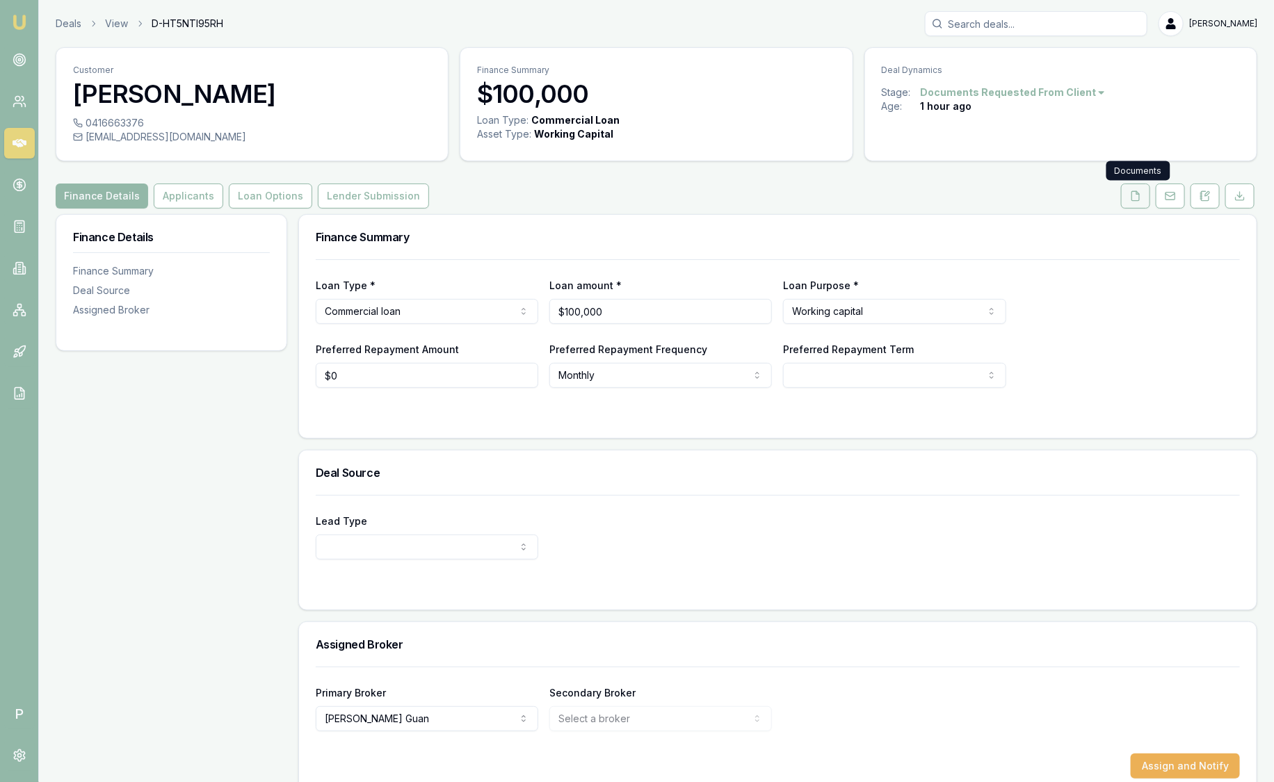
drag, startPoint x: 0, startPoint y: 0, endPoint x: 1139, endPoint y: 198, distance: 1155.9
click at [1139, 198] on icon at bounding box center [1135, 195] width 11 height 11
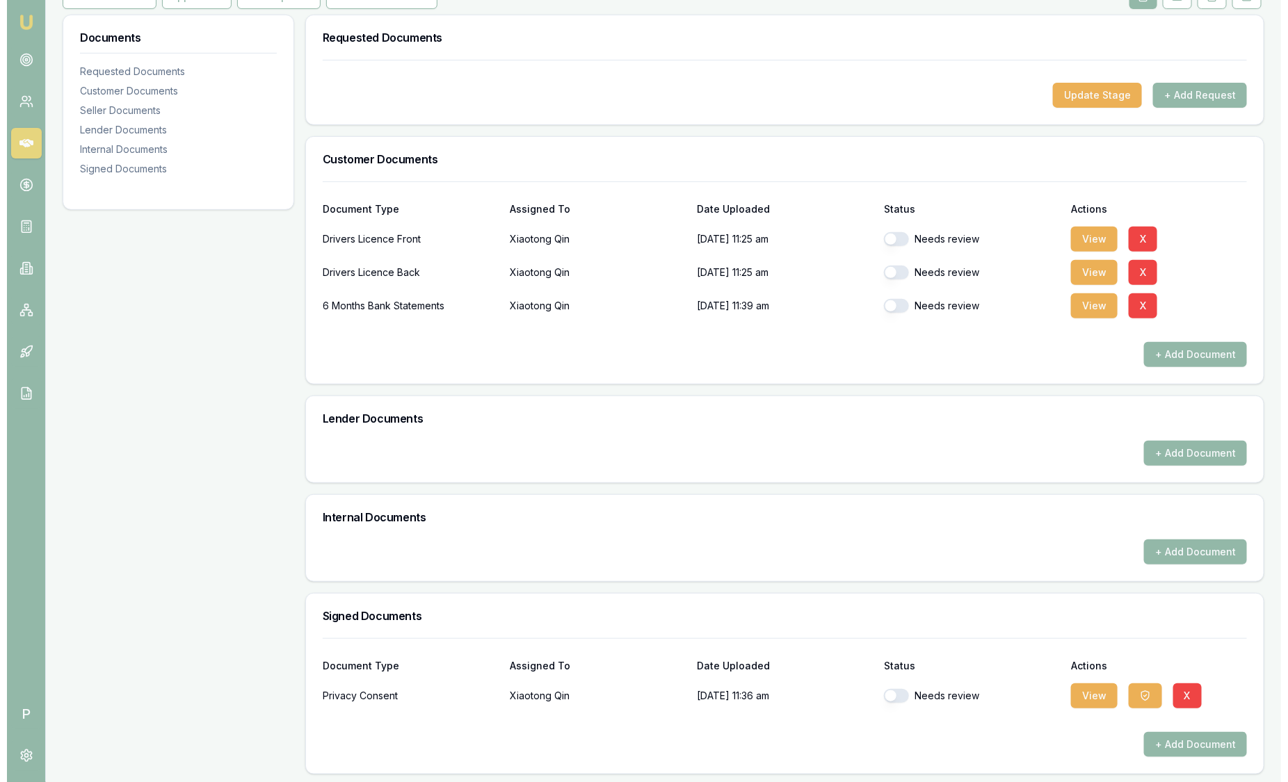
scroll to position [202, 0]
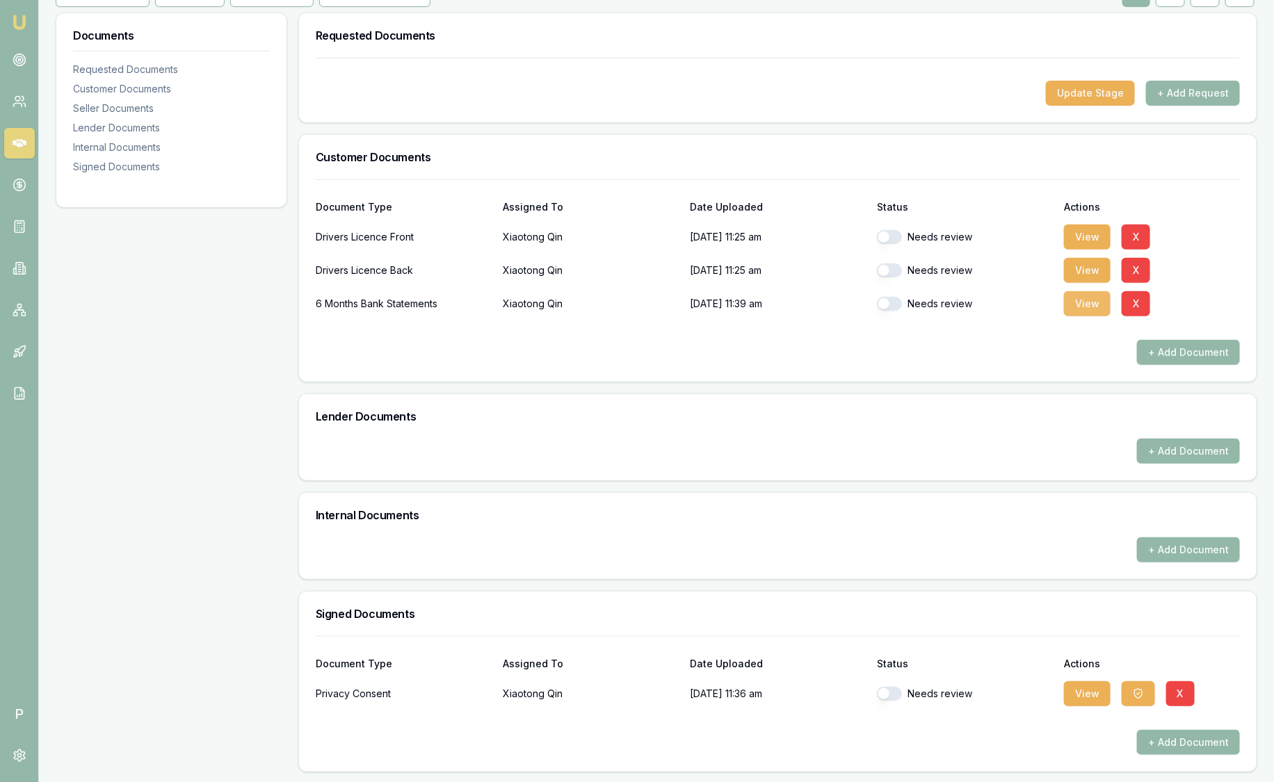
click at [1096, 301] on button "View" at bounding box center [1087, 303] width 47 height 25
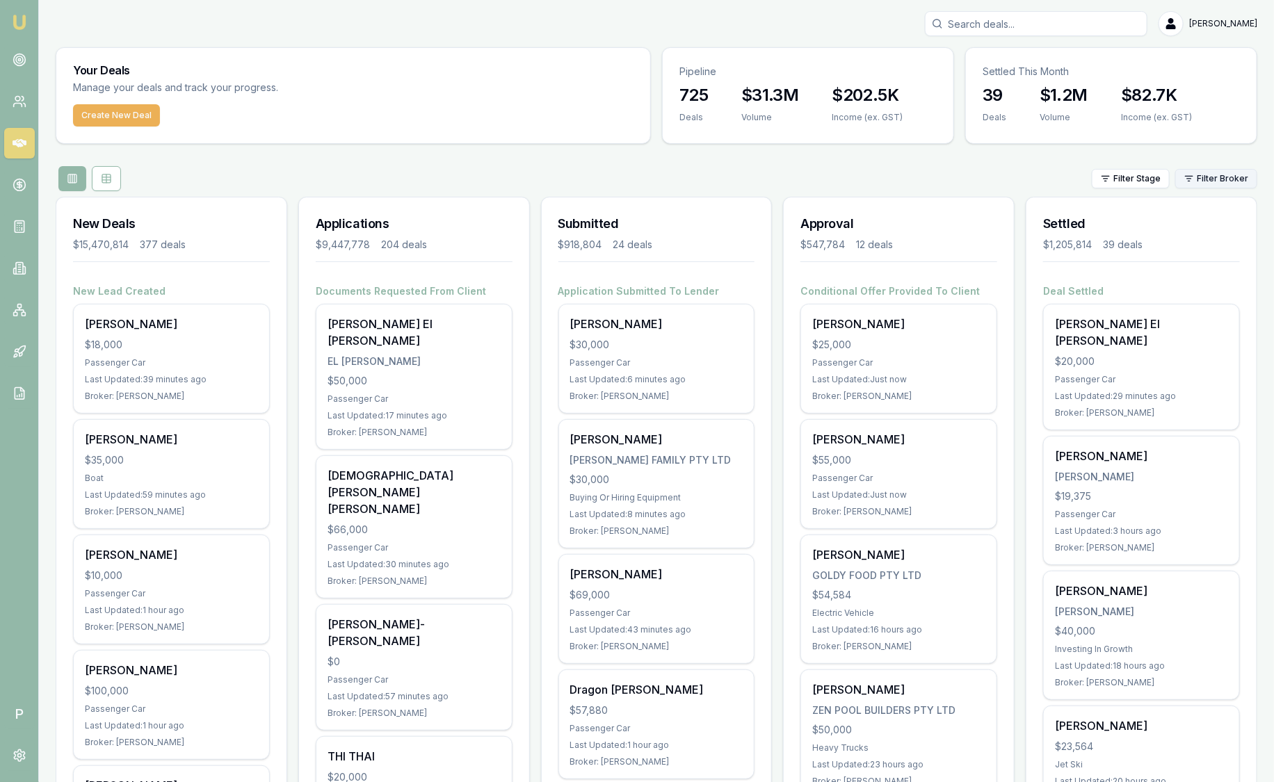
click at [1224, 181] on html "Emu Broker P [PERSON_NAME] Toggle Menu Your Deals Manage your deals and track y…" at bounding box center [637, 391] width 1274 height 782
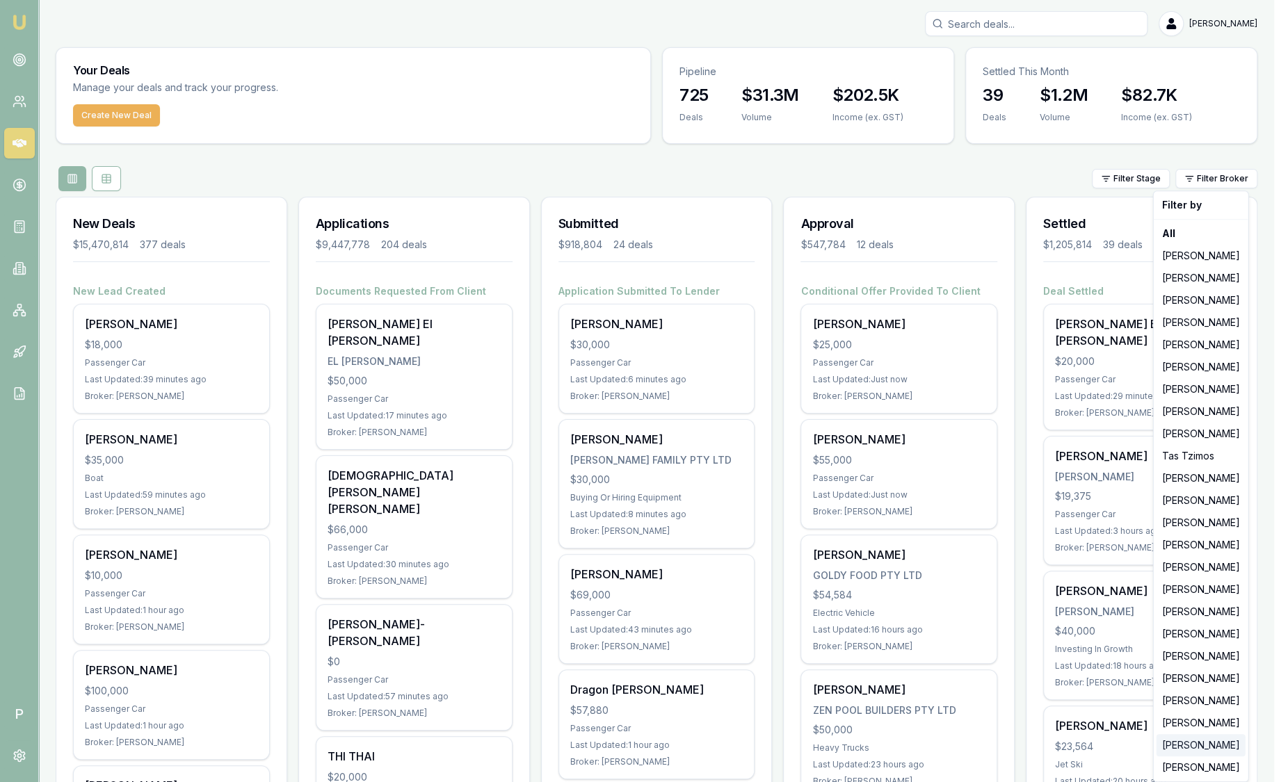
click at [1180, 749] on div "[PERSON_NAME]" at bounding box center [1200, 745] width 89 height 22
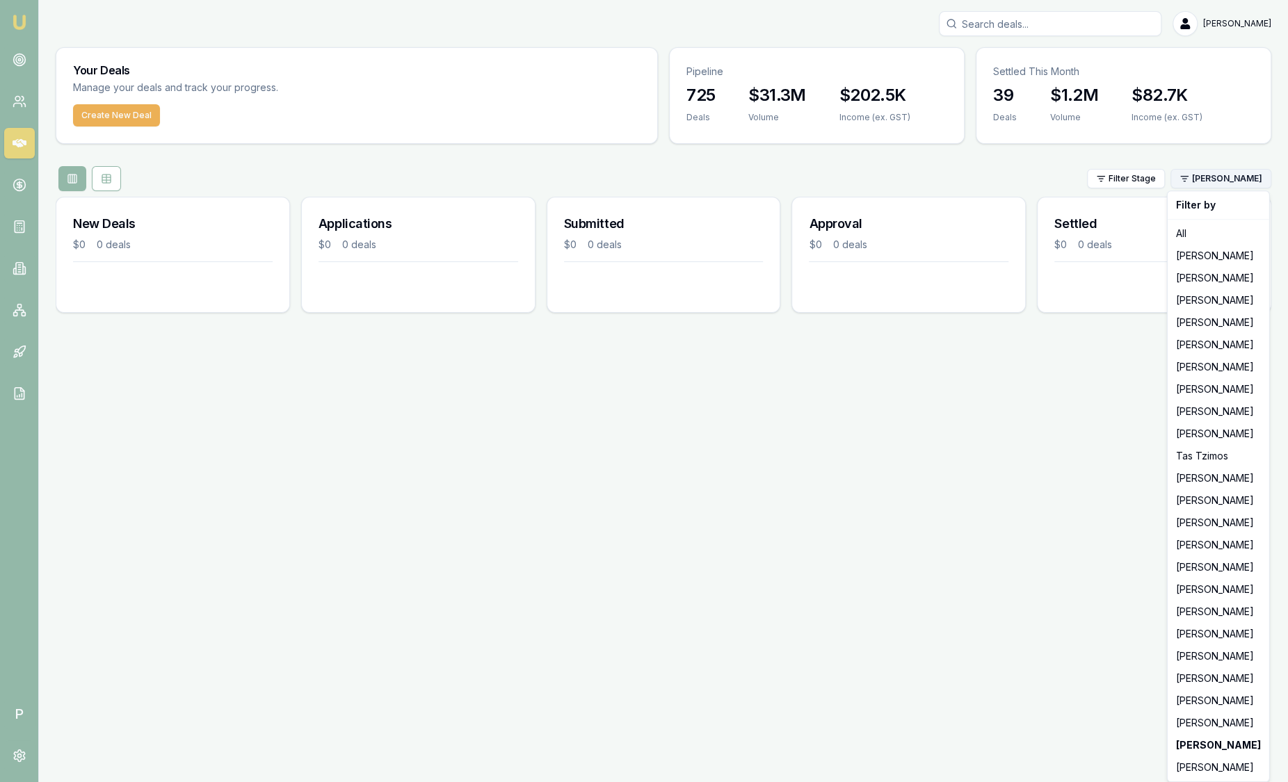
click at [1203, 181] on html "Emu Broker P [PERSON_NAME] Toggle Menu Your Deals Manage your deals and track y…" at bounding box center [644, 391] width 1288 height 782
click at [1210, 769] on div "[PERSON_NAME]" at bounding box center [1218, 767] width 96 height 22
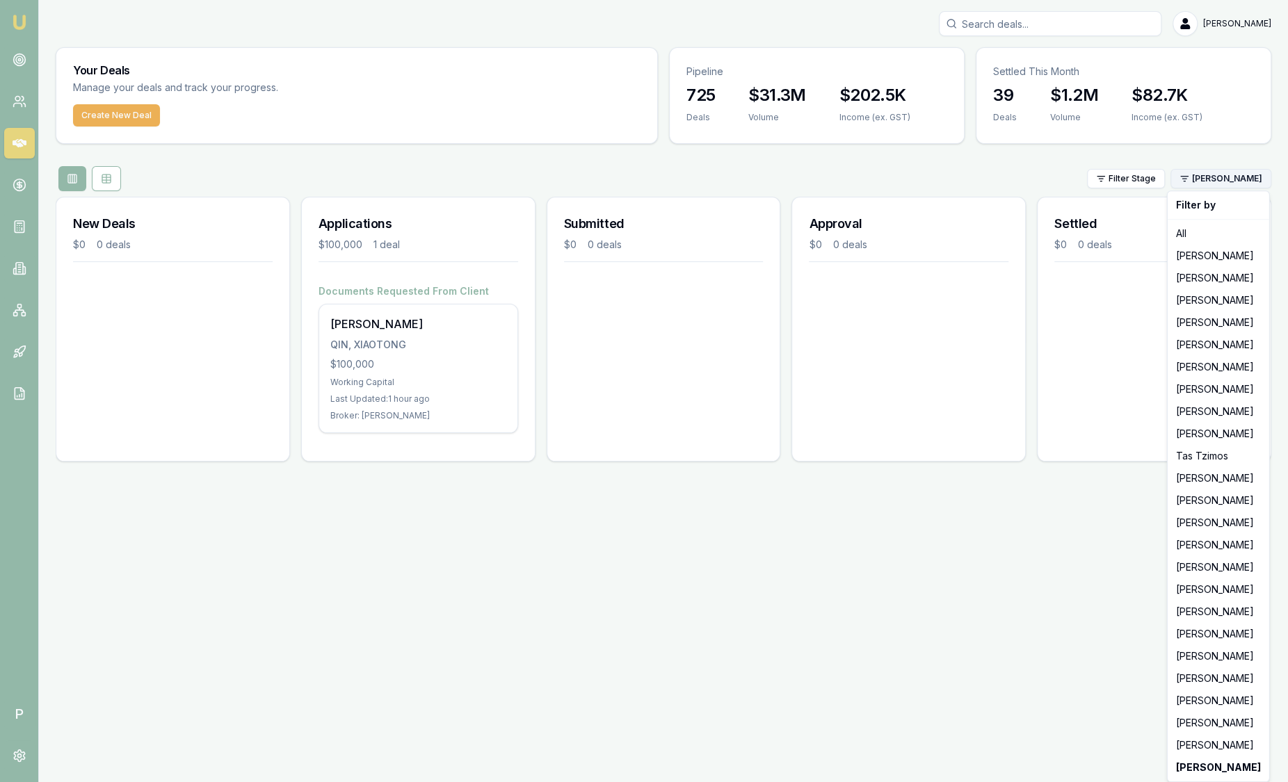
click at [1222, 186] on html "Emu Broker P [PERSON_NAME] Toggle Menu Your Deals Manage your deals and track y…" at bounding box center [644, 391] width 1288 height 782
click at [1221, 417] on div "[PERSON_NAME]" at bounding box center [1218, 411] width 96 height 22
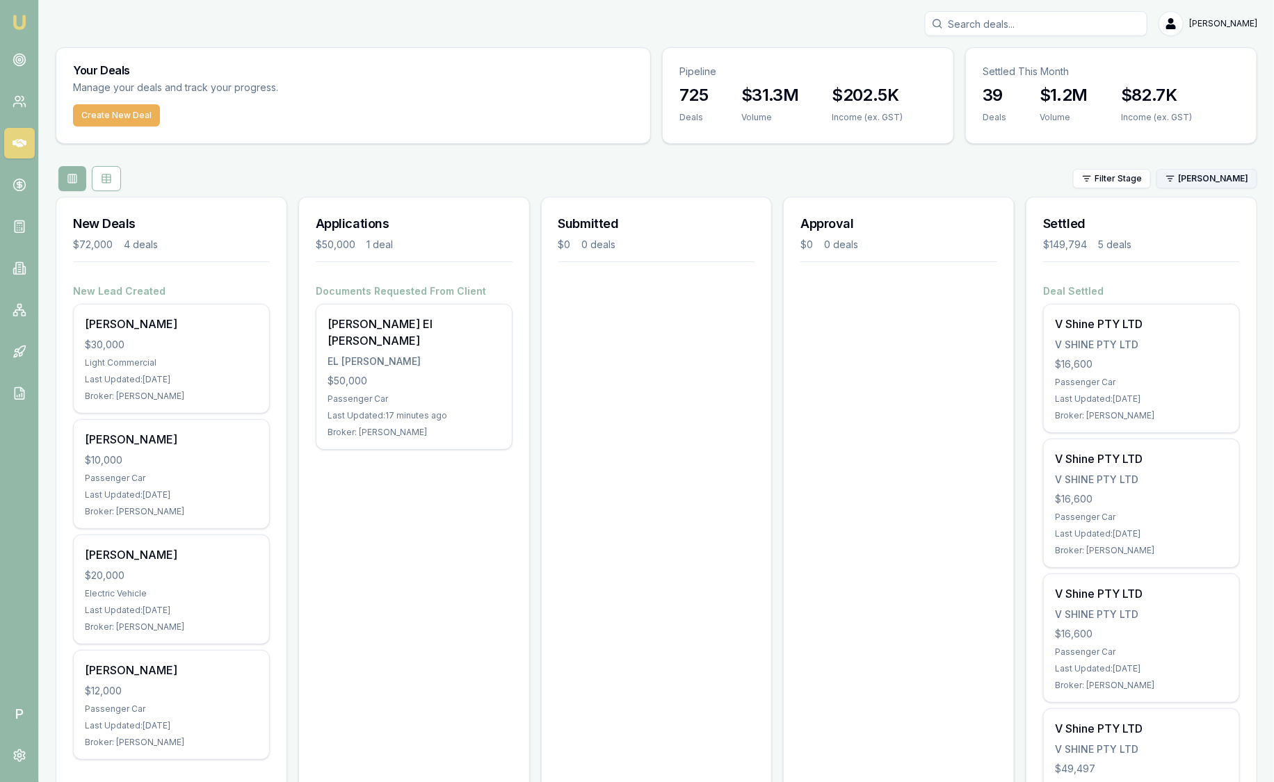
click at [1232, 180] on html "Emu Broker P [PERSON_NAME] Toggle Menu Your Deals Manage your deals and track y…" at bounding box center [637, 391] width 1274 height 782
